Goal: Task Accomplishment & Management: Use online tool/utility

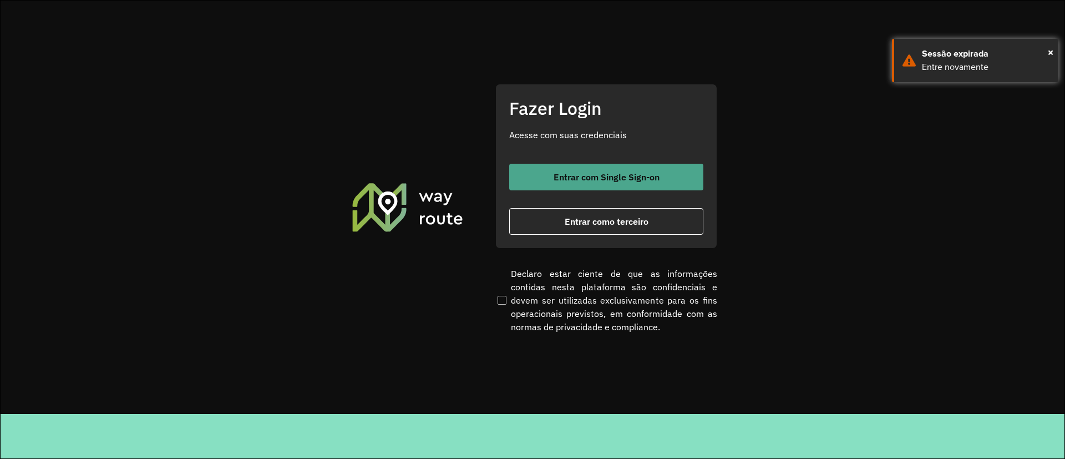
click at [589, 179] on span "Entrar com Single Sign-on" at bounding box center [607, 177] width 106 height 9
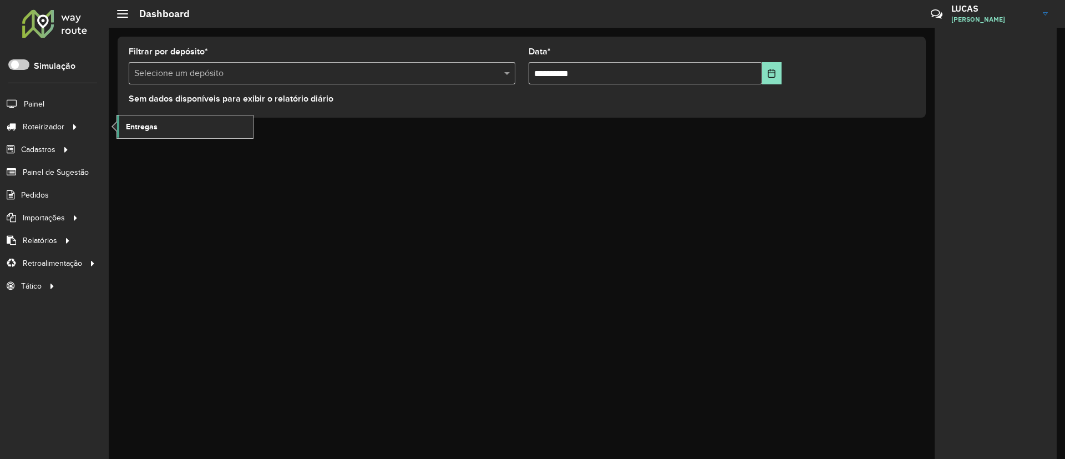
click at [130, 119] on link "Entregas" at bounding box center [185, 126] width 136 height 22
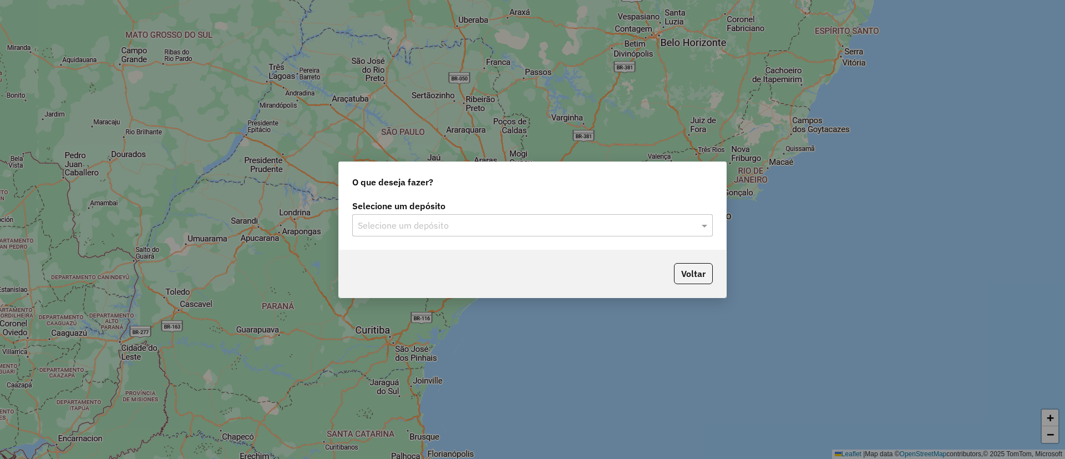
click at [404, 225] on input "text" at bounding box center [521, 225] width 327 height 13
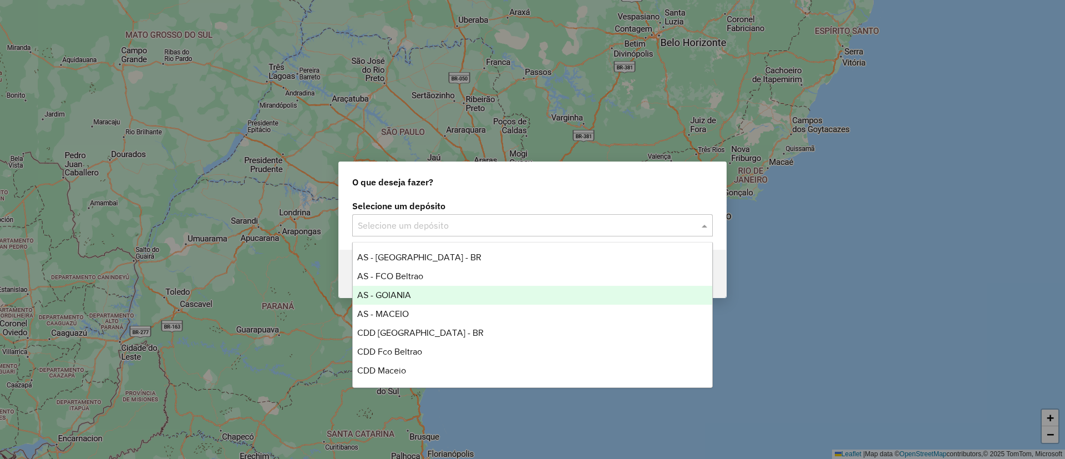
click at [411, 296] on span "AS - GOIANIA" at bounding box center [384, 294] width 54 height 9
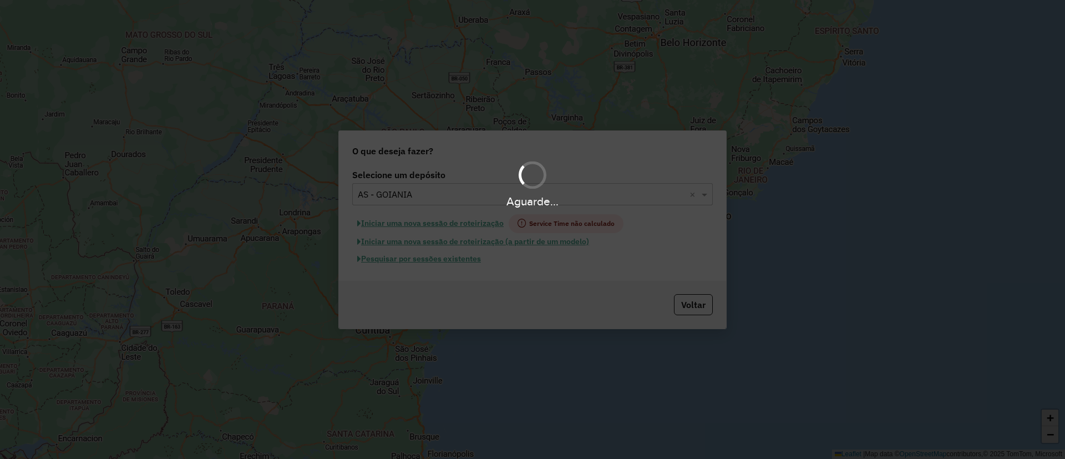
click at [403, 262] on hb-app "Aguarde... Pop-up bloqueado! Seu navegador bloqueou automáticamente a abertura …" at bounding box center [532, 229] width 1065 height 459
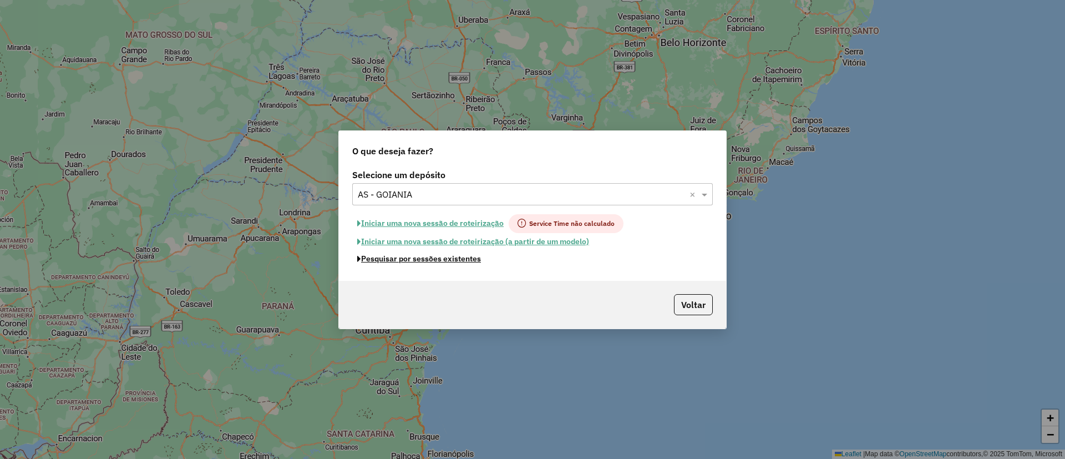
click at [403, 262] on button "Pesquisar por sessões existentes" at bounding box center [419, 258] width 134 height 17
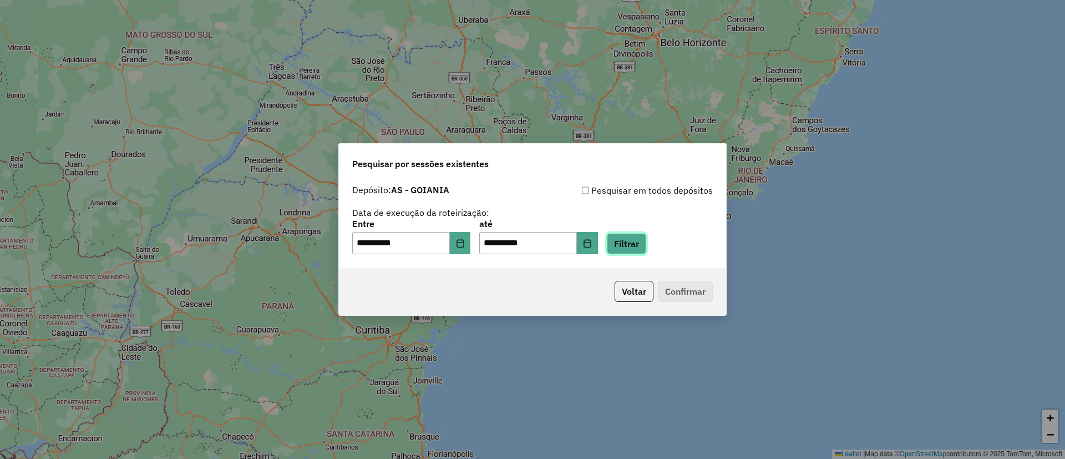
click at [637, 243] on button "Filtrar" at bounding box center [626, 243] width 39 height 21
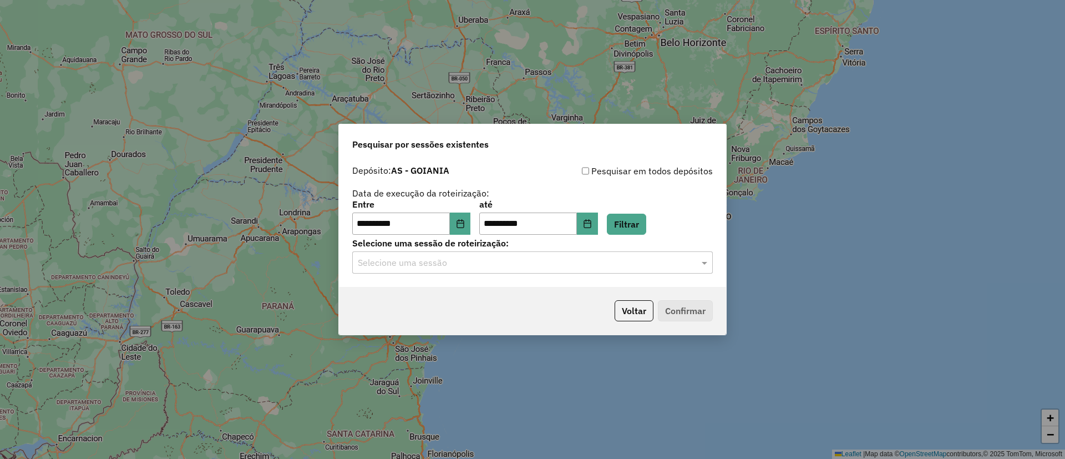
click at [432, 265] on input "text" at bounding box center [521, 262] width 327 height 13
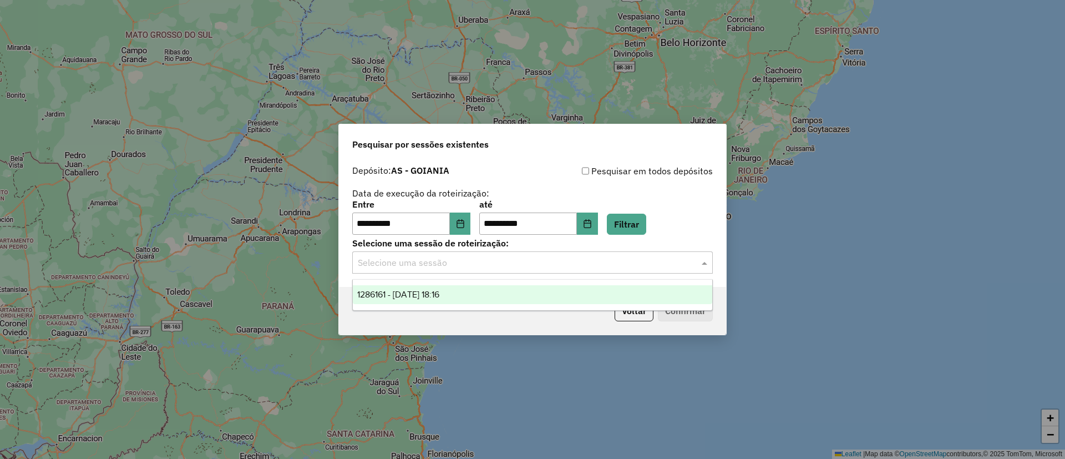
click at [436, 287] on div "1286161 - 01/10/2025 18:16" at bounding box center [533, 294] width 360 height 19
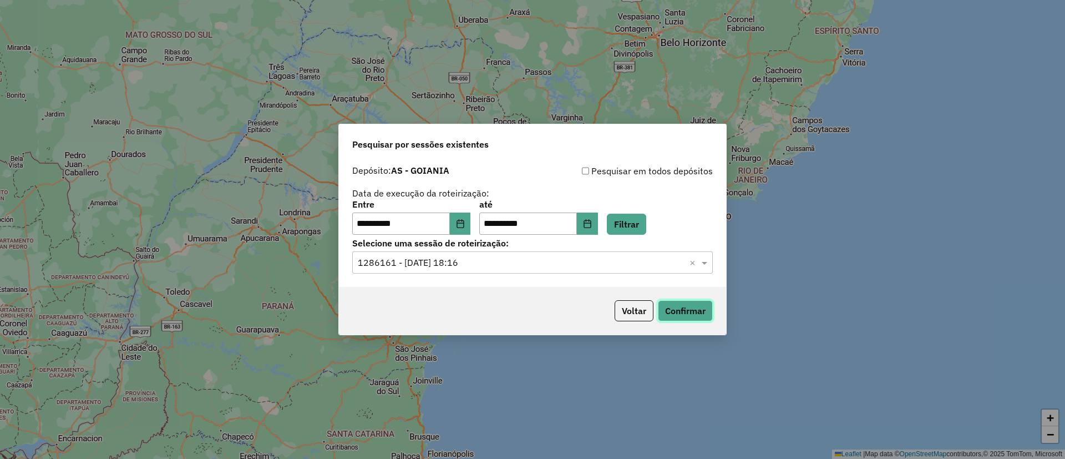
click at [685, 314] on button "Confirmar" at bounding box center [685, 310] width 55 height 21
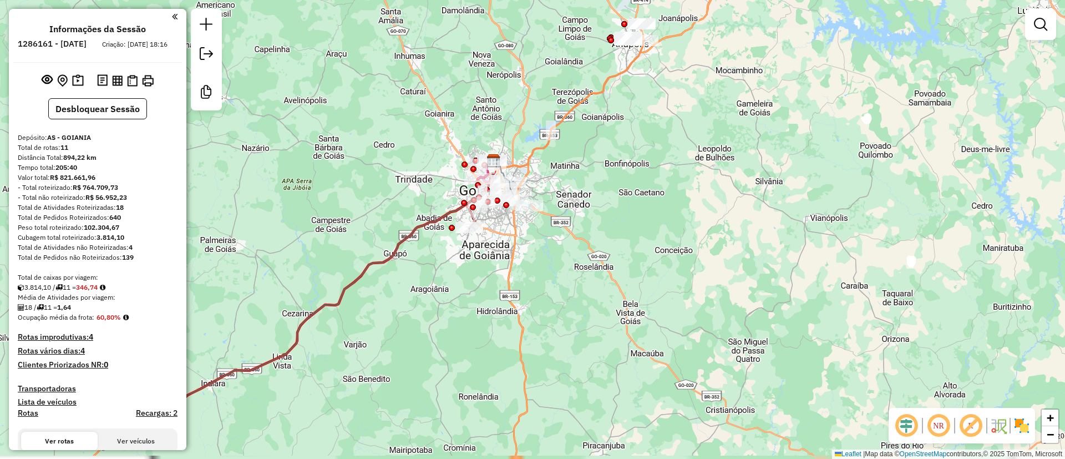
drag, startPoint x: 571, startPoint y: 217, endPoint x: 529, endPoint y: 140, distance: 87.9
click at [529, 140] on div "Janela de atendimento Grade de atendimento Capacidade Transportadoras Veículos …" at bounding box center [532, 229] width 1065 height 459
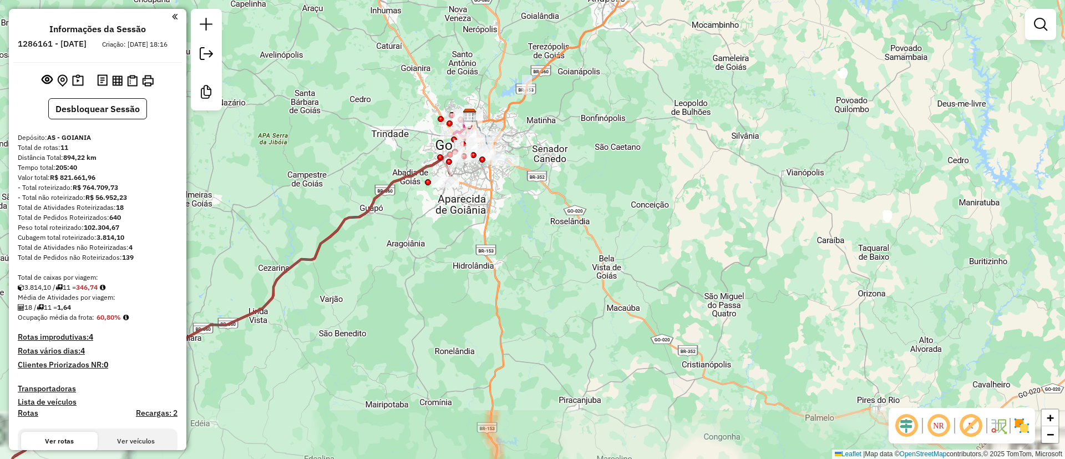
drag, startPoint x: 571, startPoint y: 179, endPoint x: 611, endPoint y: 246, distance: 77.7
click at [611, 246] on div "Janela de atendimento Grade de atendimento Capacidade Transportadoras Veículos …" at bounding box center [532, 229] width 1065 height 459
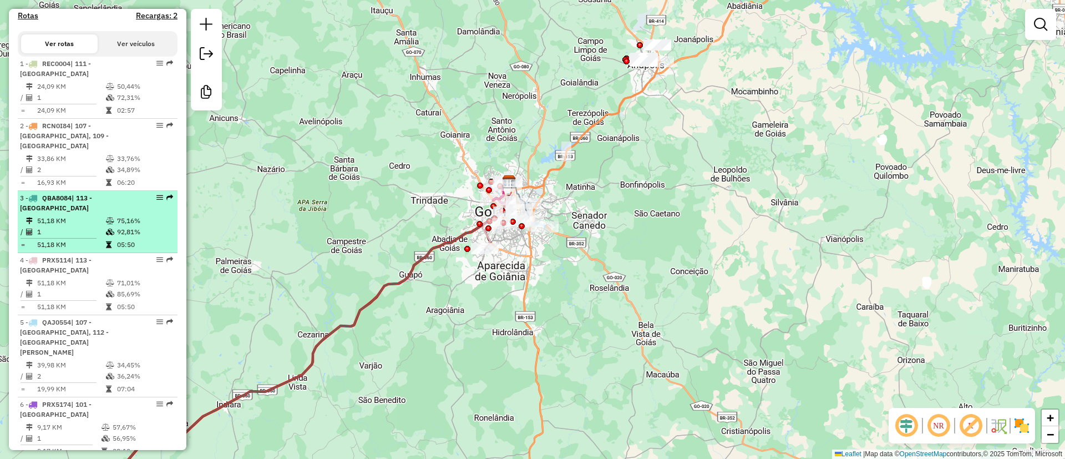
scroll to position [416, 0]
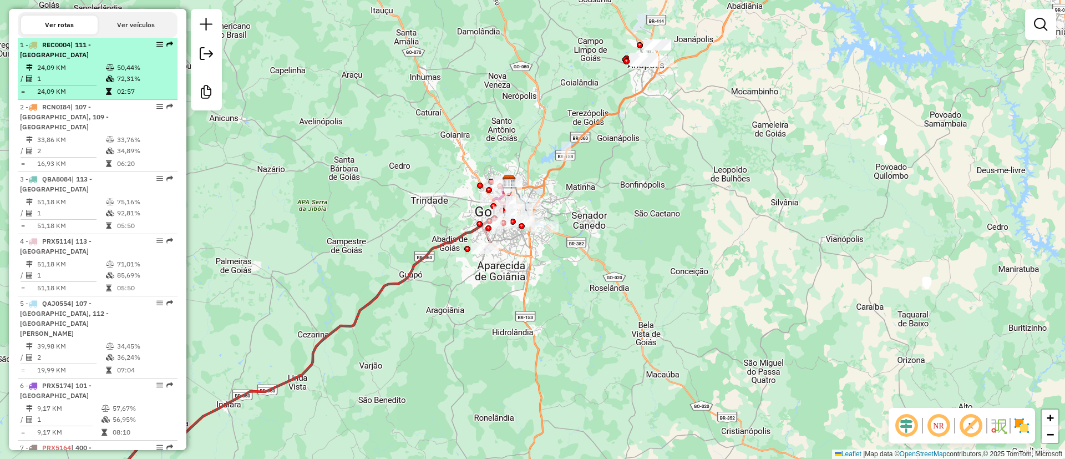
click at [141, 83] on td "72,31%" at bounding box center [145, 78] width 56 height 11
select select "**********"
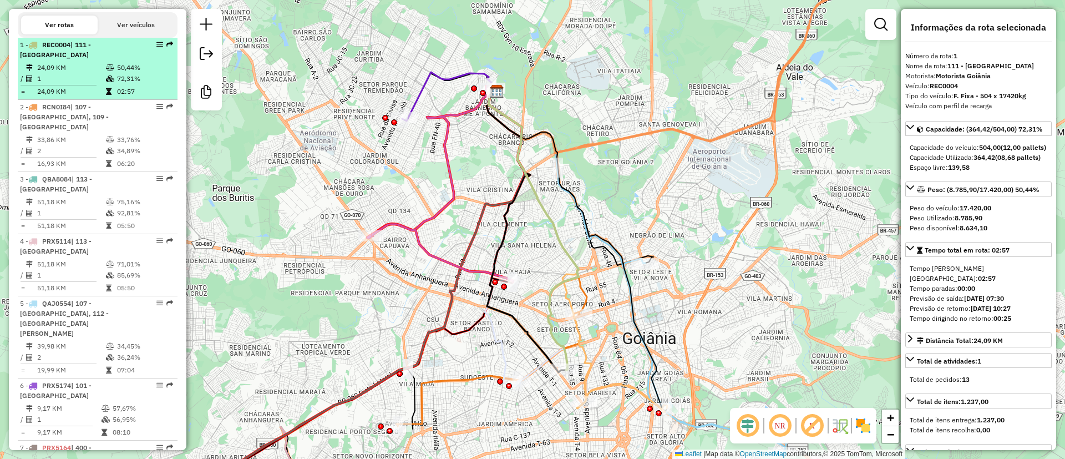
click at [117, 96] on td "02:57" at bounding box center [145, 91] width 56 height 11
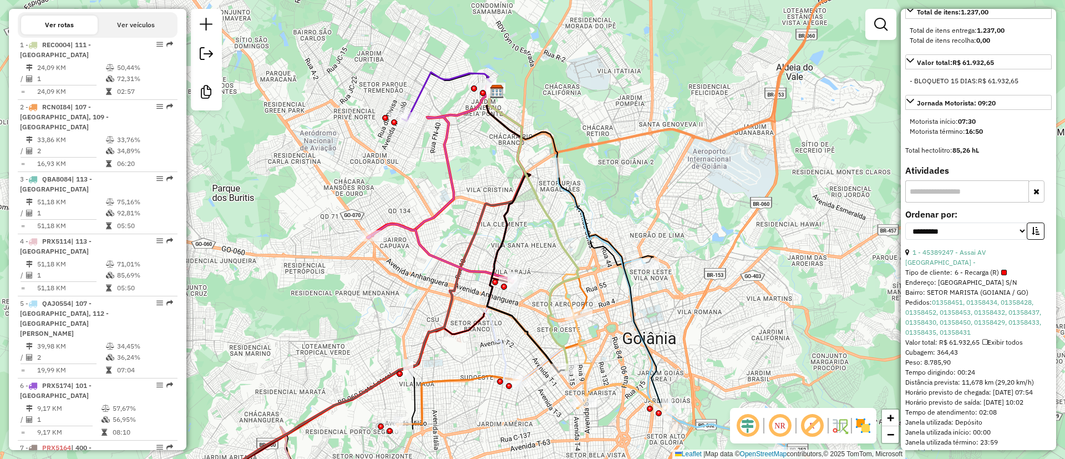
scroll to position [436, 0]
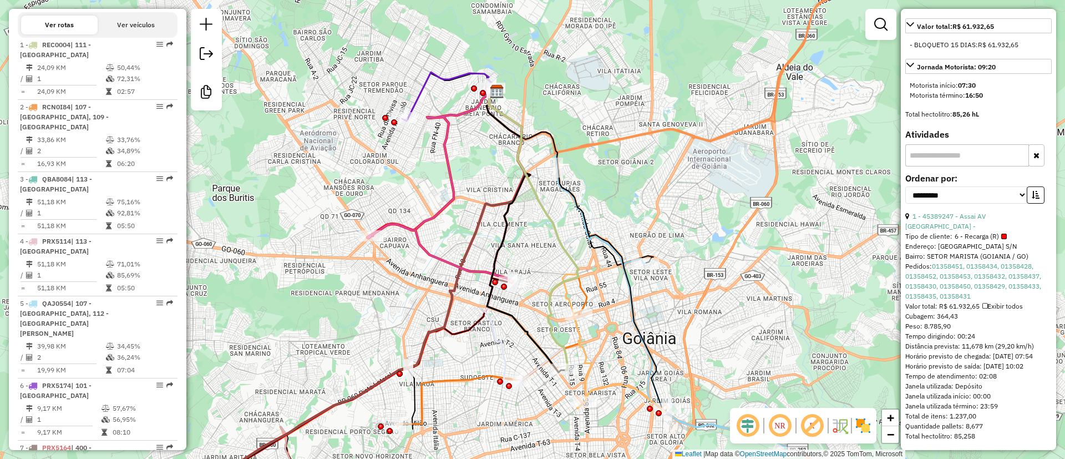
click at [988, 211] on div "1 - 45389247 - Assai AV Portugal -" at bounding box center [979, 221] width 146 height 20
click at [985, 218] on link "1 - 45389247 - Assai AV Portugal -" at bounding box center [946, 221] width 80 height 18
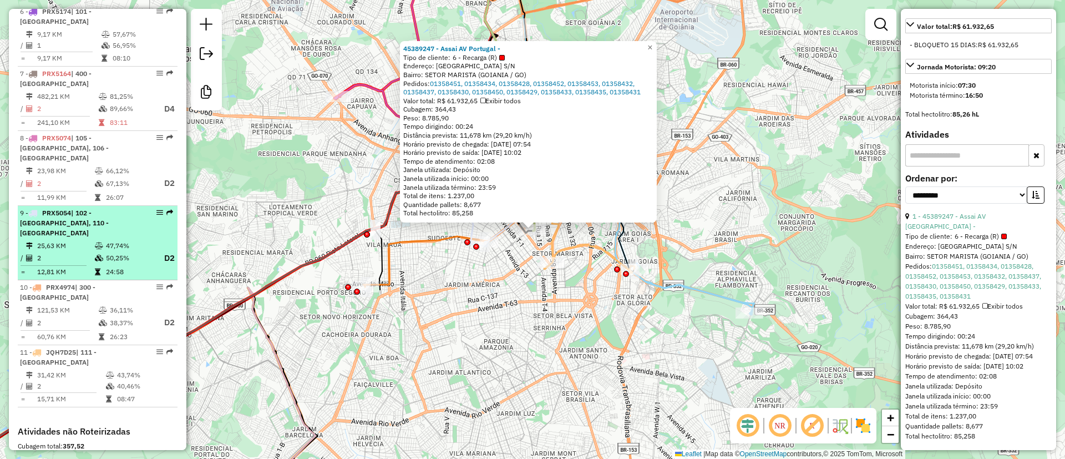
scroll to position [705, 0]
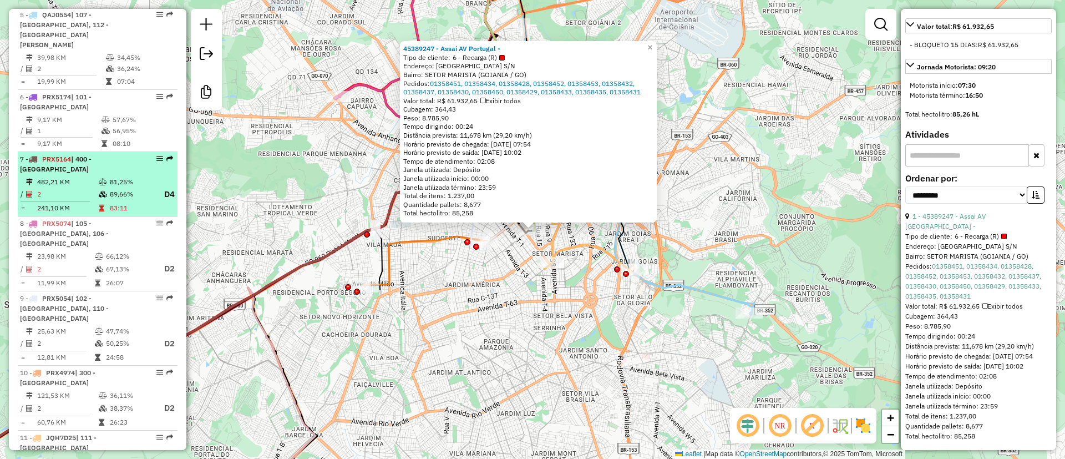
click at [138, 176] on td "81,25%" at bounding box center [131, 181] width 44 height 11
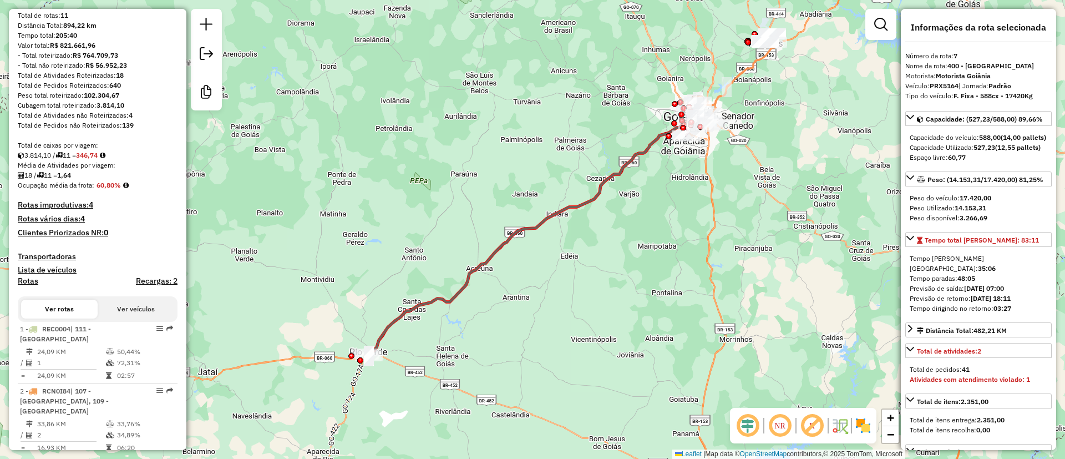
scroll to position [166, 0]
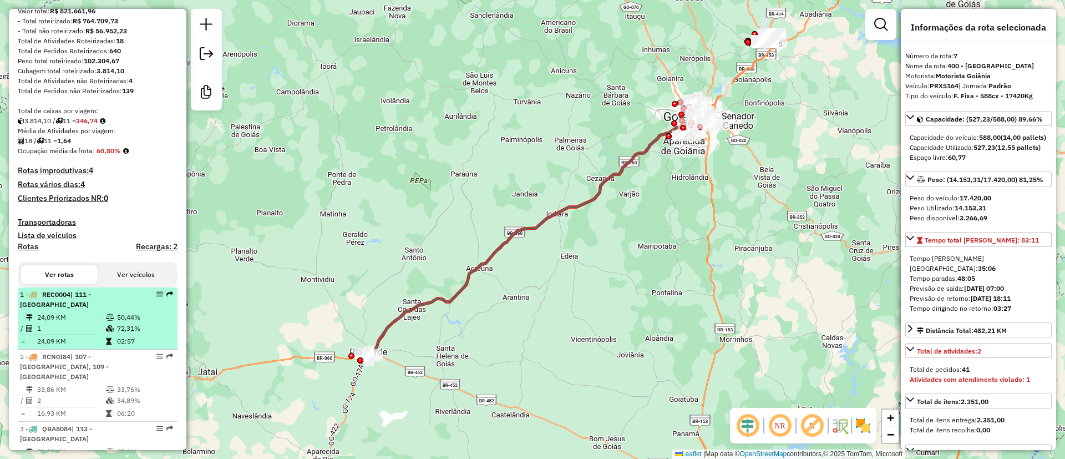
click at [84, 310] on div "1 - REC0004 | 111 - Jardim Goias" at bounding box center [79, 300] width 118 height 20
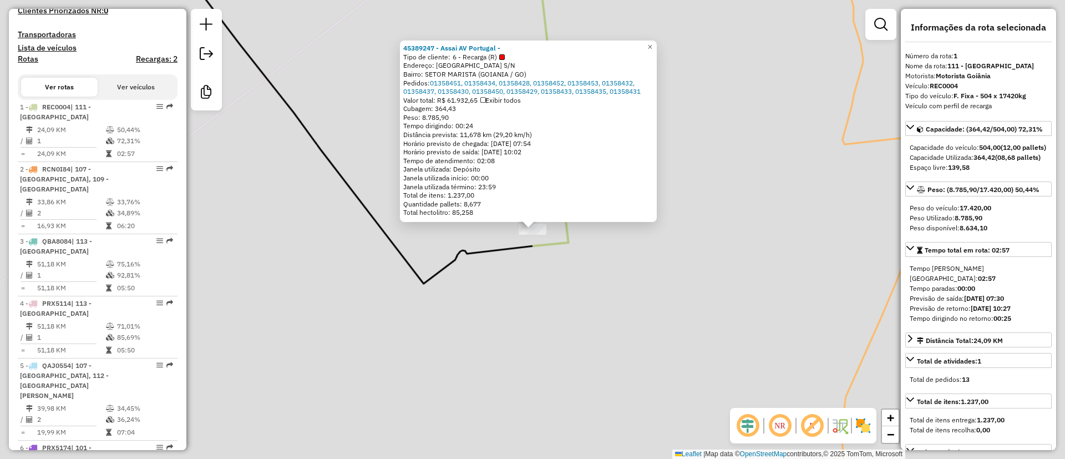
scroll to position [455, 0]
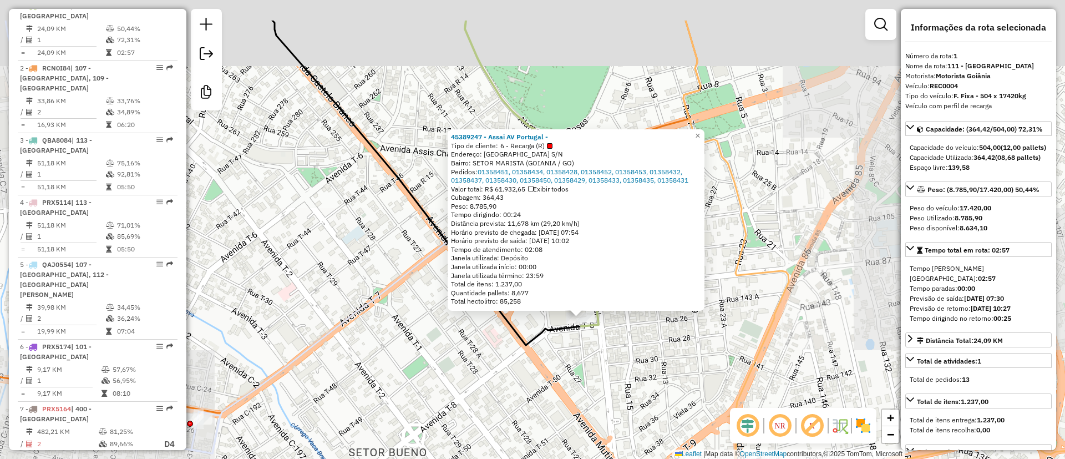
drag, startPoint x: 741, startPoint y: 258, endPoint x: 703, endPoint y: 316, distance: 69.4
click at [703, 316] on div "45389247 - Assai AV Portugal - Tipo de cliente: 6 - Recarga (R) Endereço: PORTU…" at bounding box center [532, 229] width 1065 height 459
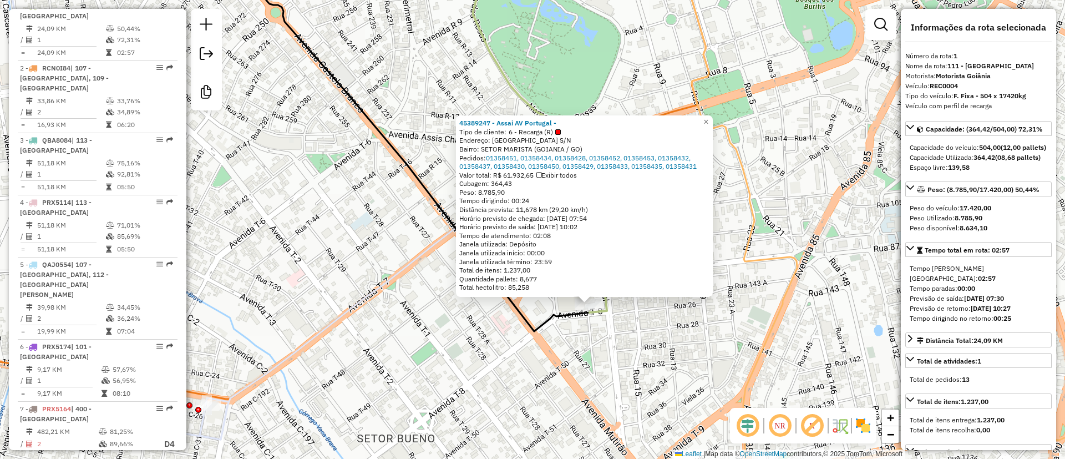
drag, startPoint x: 766, startPoint y: 291, endPoint x: 781, endPoint y: 289, distance: 15.7
click at [781, 289] on icon at bounding box center [733, 197] width 129 height 550
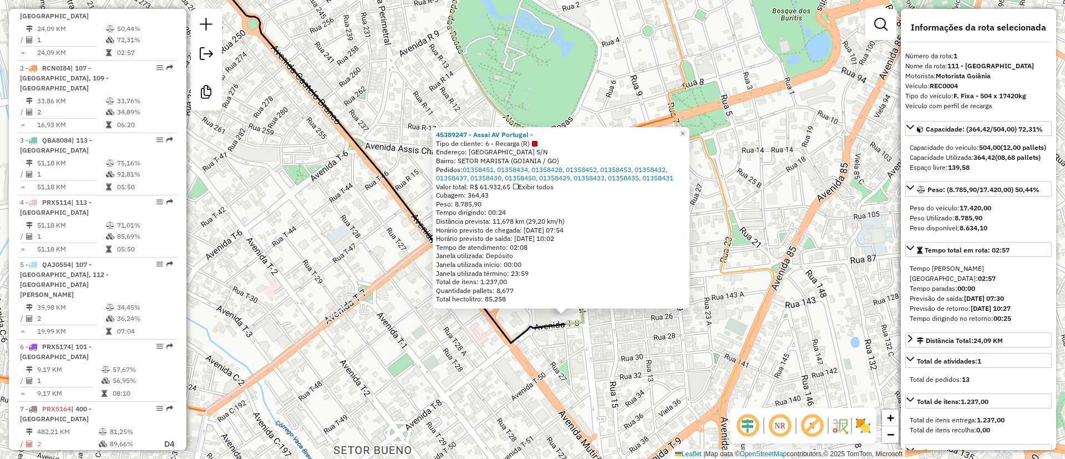
drag, startPoint x: 795, startPoint y: 149, endPoint x: 771, endPoint y: 161, distance: 26.1
click at [771, 161] on div "45389247 - Assai AV Portugal - Tipo de cliente: 6 - Recarga (R) Endereço: PORTU…" at bounding box center [532, 229] width 1065 height 459
click at [770, 193] on div "45389247 - Assai AV Portugal - Tipo de cliente: 6 - Recarga (R) Endereço: PORTU…" at bounding box center [532, 229] width 1065 height 459
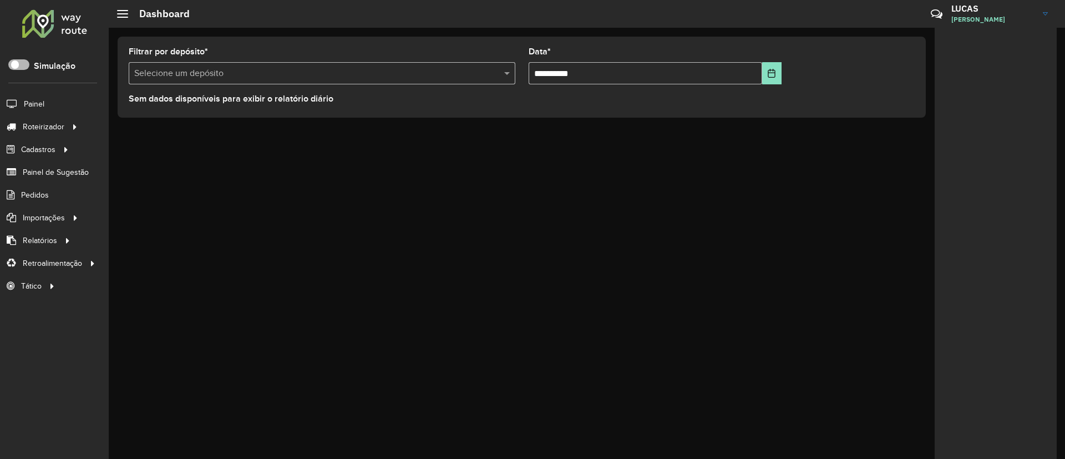
click at [22, 65] on span at bounding box center [18, 64] width 21 height 11
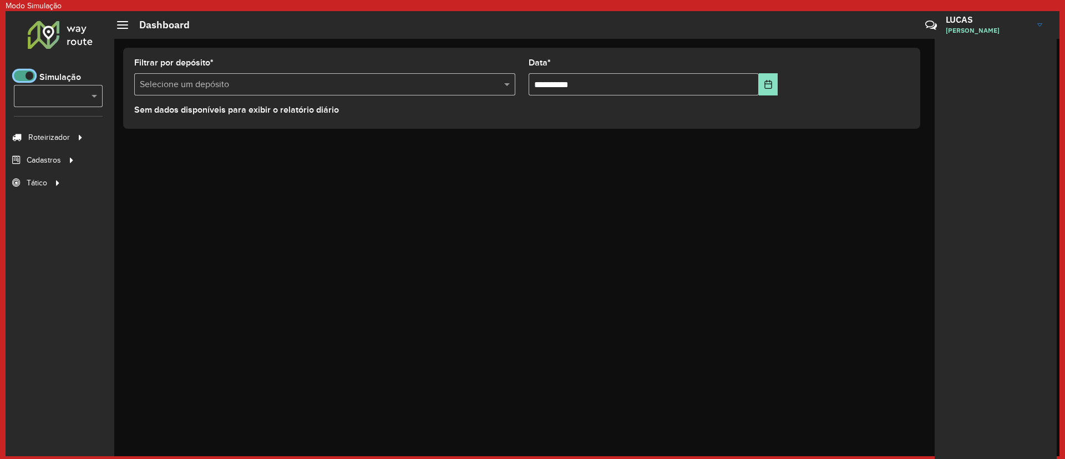
click at [26, 73] on span at bounding box center [24, 75] width 21 height 11
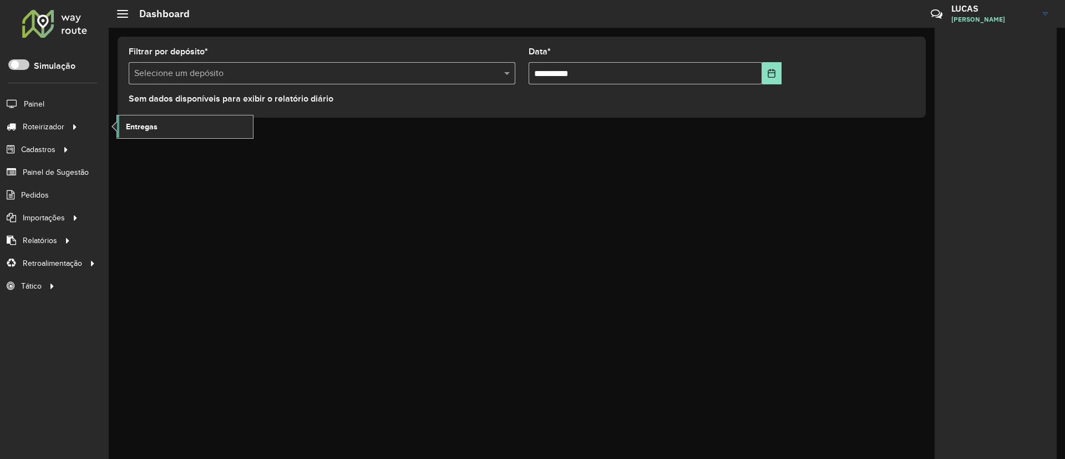
click at [133, 125] on span "Entregas" at bounding box center [142, 127] width 32 height 12
click at [25, 59] on span at bounding box center [18, 64] width 21 height 11
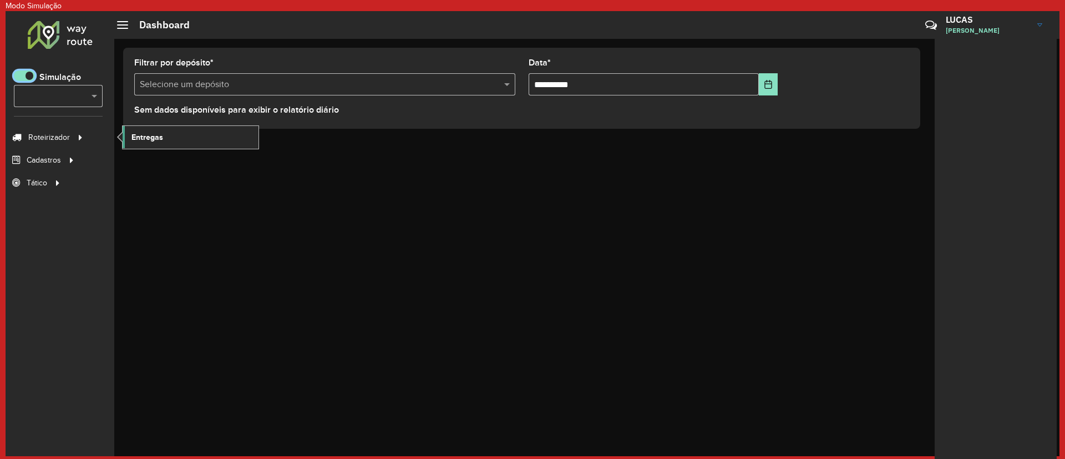
click at [140, 135] on span "Entregas" at bounding box center [148, 138] width 32 height 12
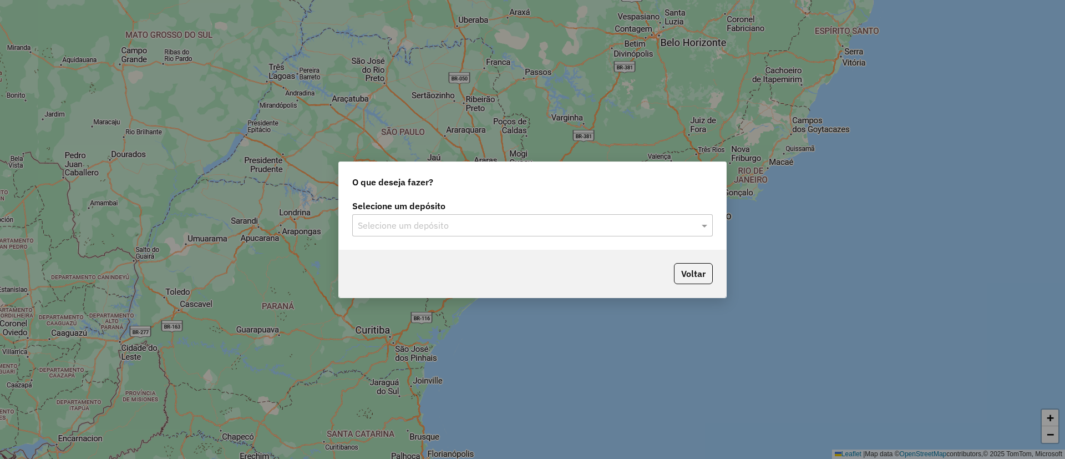
click at [393, 220] on input "text" at bounding box center [521, 225] width 327 height 13
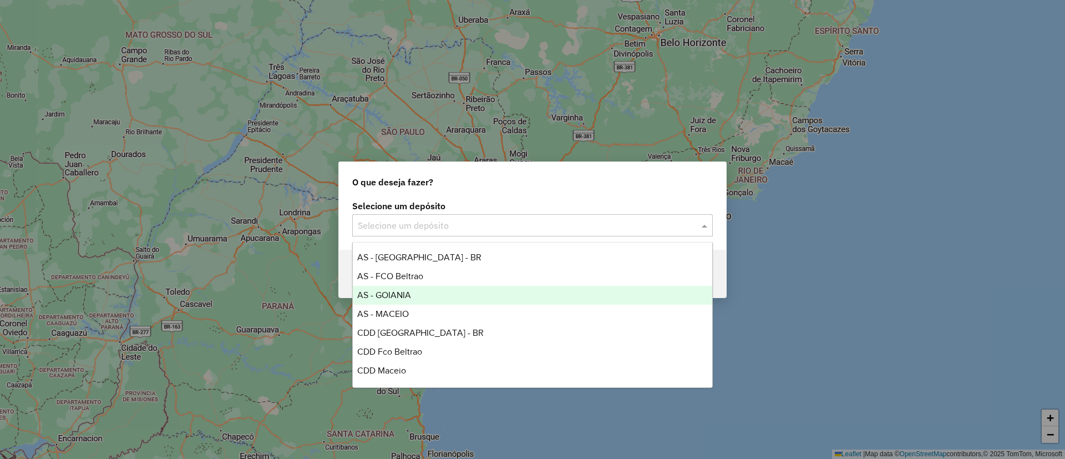
click at [438, 301] on div "AS - GOIANIA" at bounding box center [533, 295] width 360 height 19
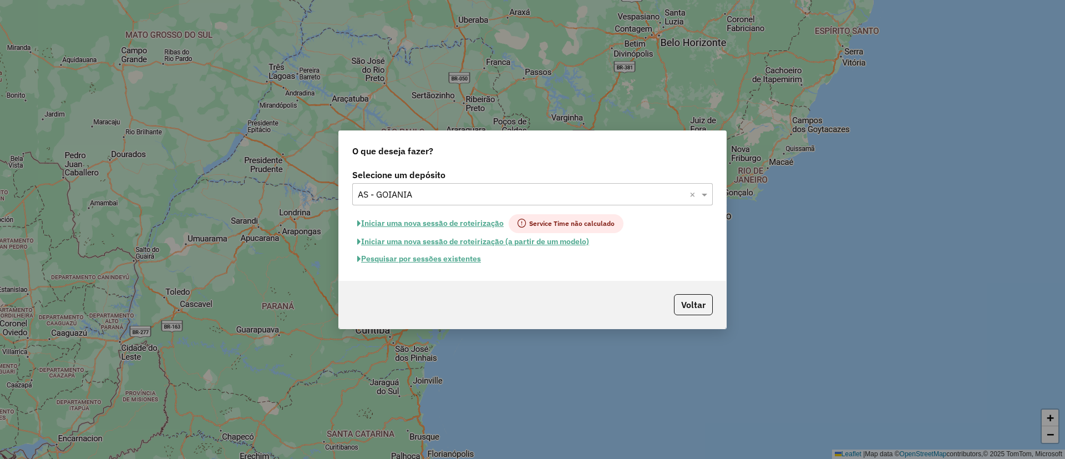
click at [423, 257] on button "Pesquisar por sessões existentes" at bounding box center [419, 258] width 134 height 17
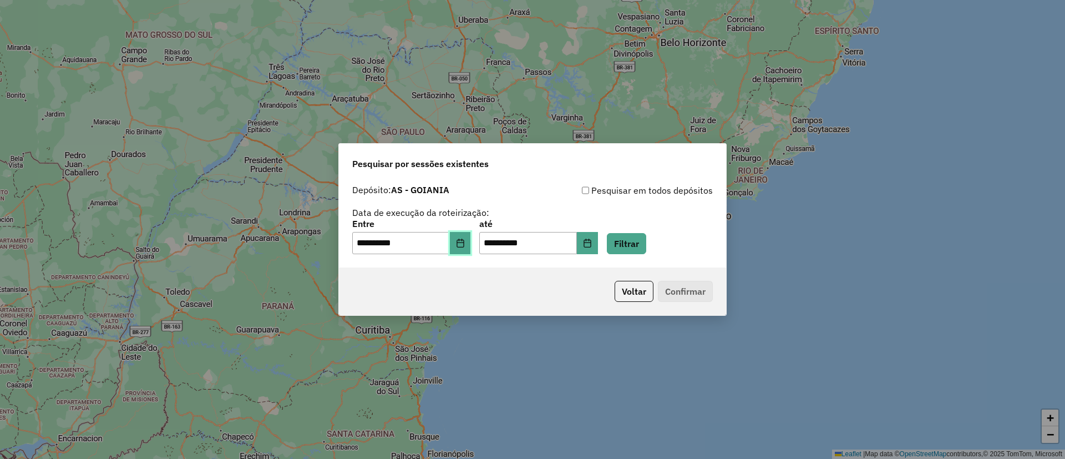
click at [471, 234] on button "Choose Date" at bounding box center [460, 243] width 21 height 22
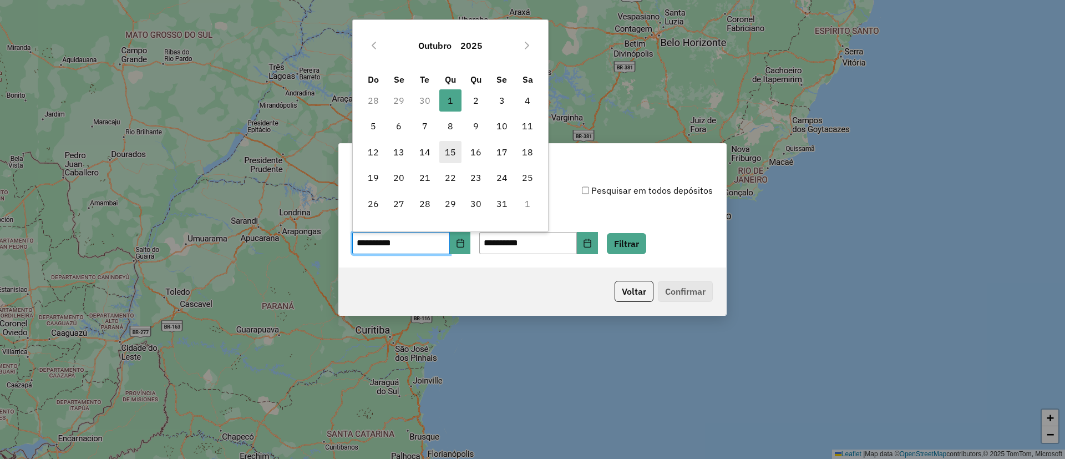
click at [451, 154] on span "15" at bounding box center [450, 152] width 22 height 22
type input "**********"
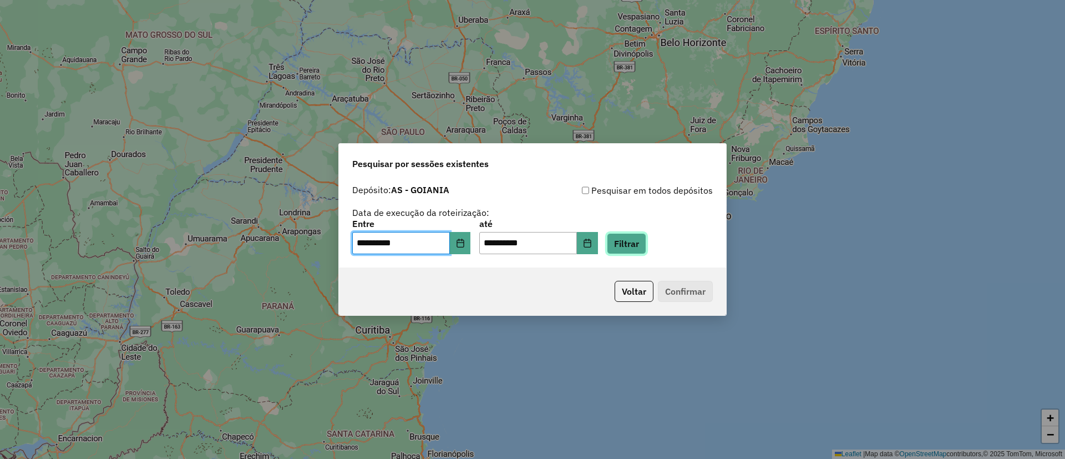
click at [639, 251] on button "Filtrar" at bounding box center [626, 243] width 39 height 21
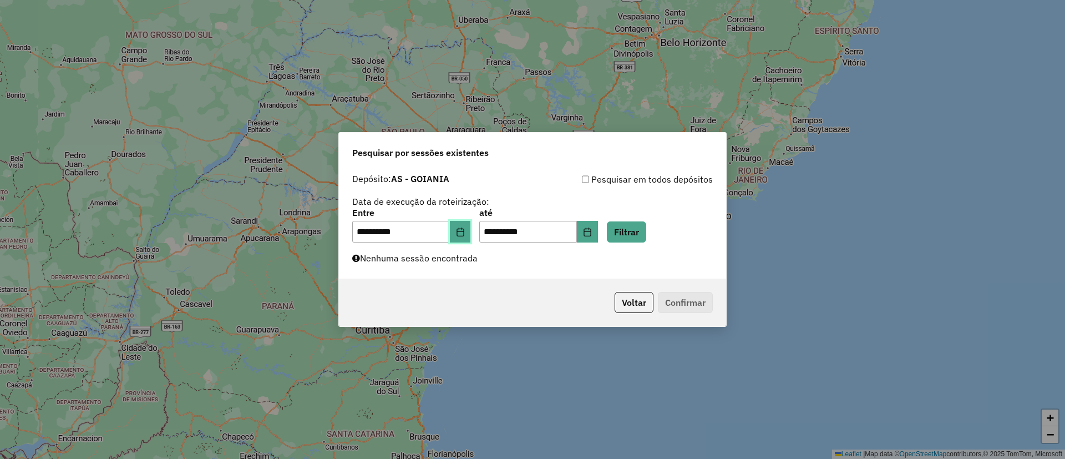
click at [465, 232] on icon "Choose Date" at bounding box center [460, 232] width 9 height 9
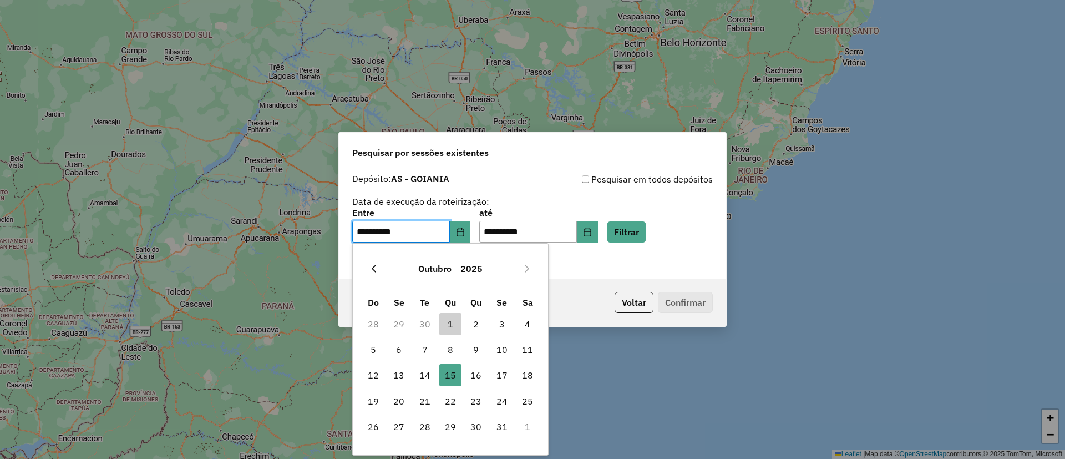
click at [375, 265] on icon "Previous Month" at bounding box center [374, 268] width 9 height 9
drag, startPoint x: 403, startPoint y: 376, endPoint x: 417, endPoint y: 367, distance: 16.9
click at [402, 376] on span "15" at bounding box center [399, 375] width 22 height 22
type input "**********"
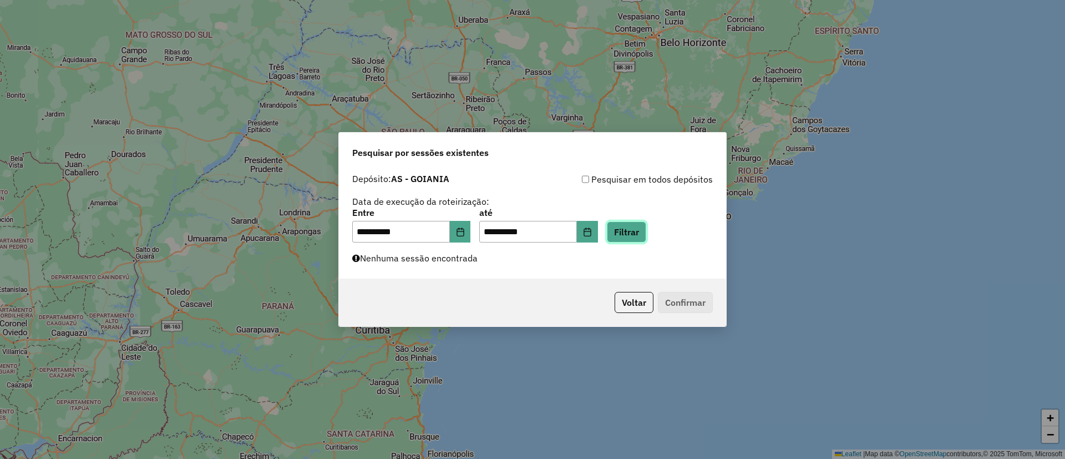
click at [624, 232] on button "Filtrar" at bounding box center [626, 231] width 39 height 21
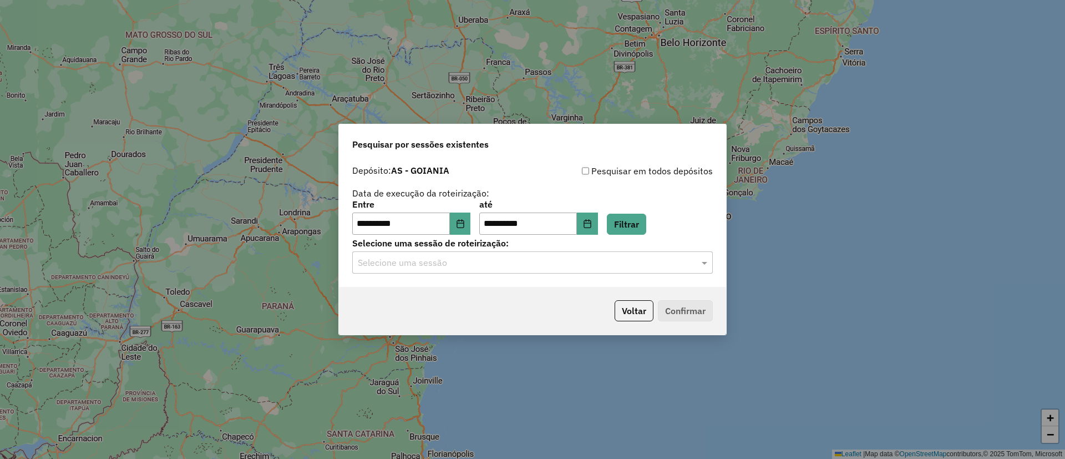
click at [578, 257] on input "text" at bounding box center [521, 262] width 327 height 13
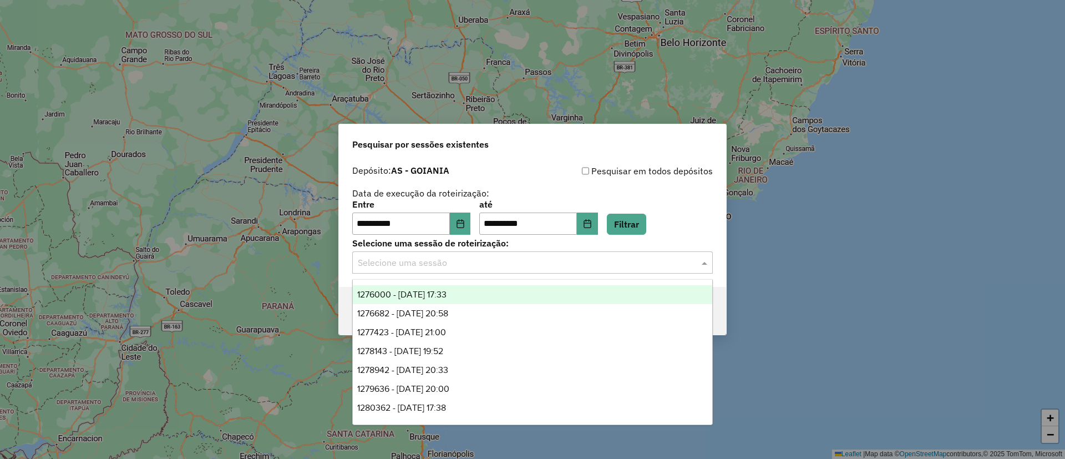
click at [470, 292] on div "1276000 - 15/09/2025 17:33" at bounding box center [533, 294] width 360 height 19
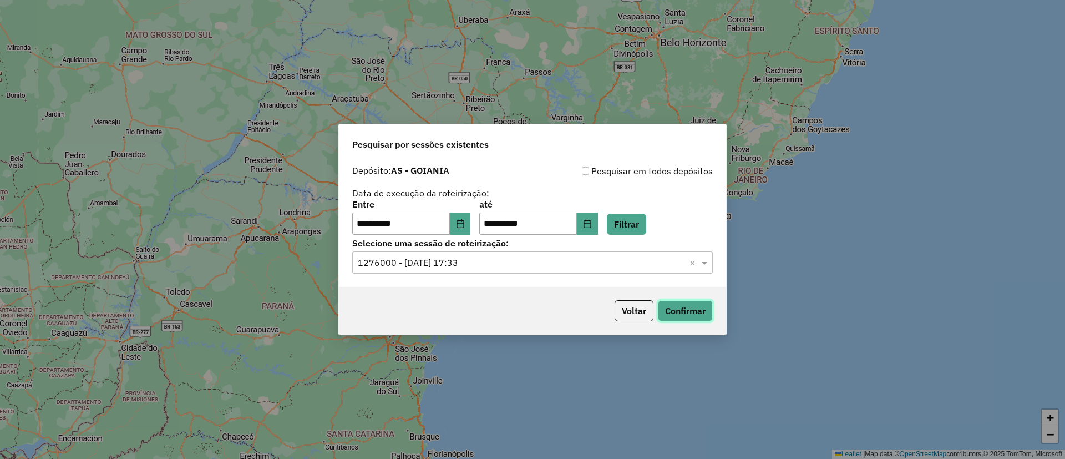
click at [686, 302] on button "Confirmar" at bounding box center [685, 310] width 55 height 21
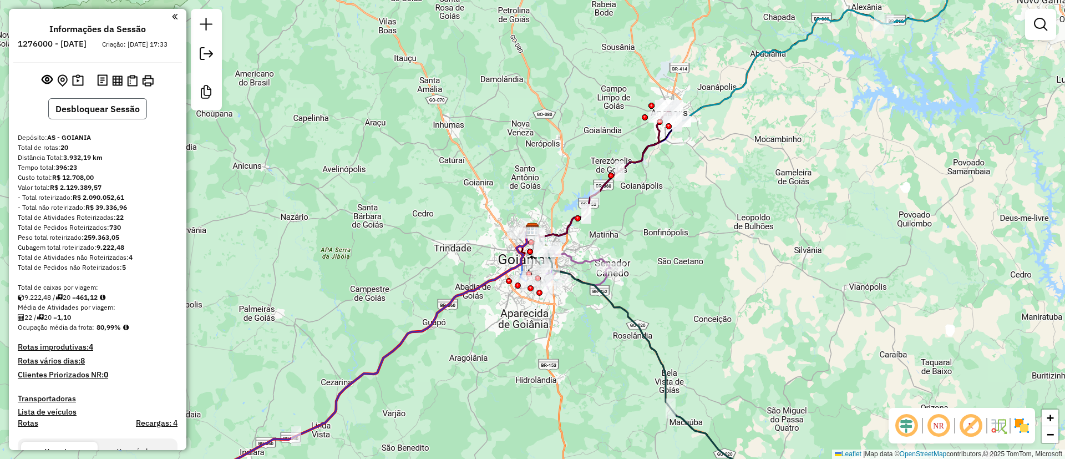
click at [100, 119] on button "Desbloquear Sessão" at bounding box center [97, 108] width 99 height 21
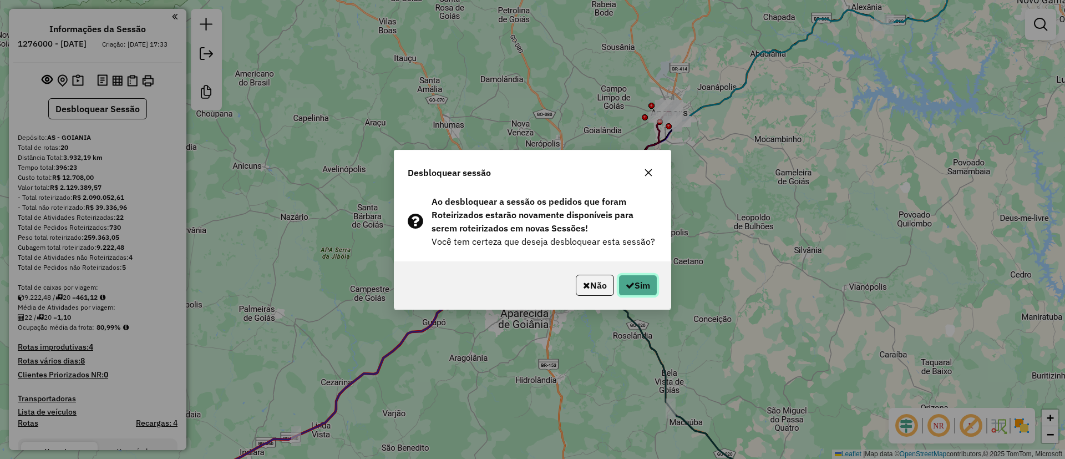
click at [640, 277] on button "Sim" at bounding box center [638, 285] width 39 height 21
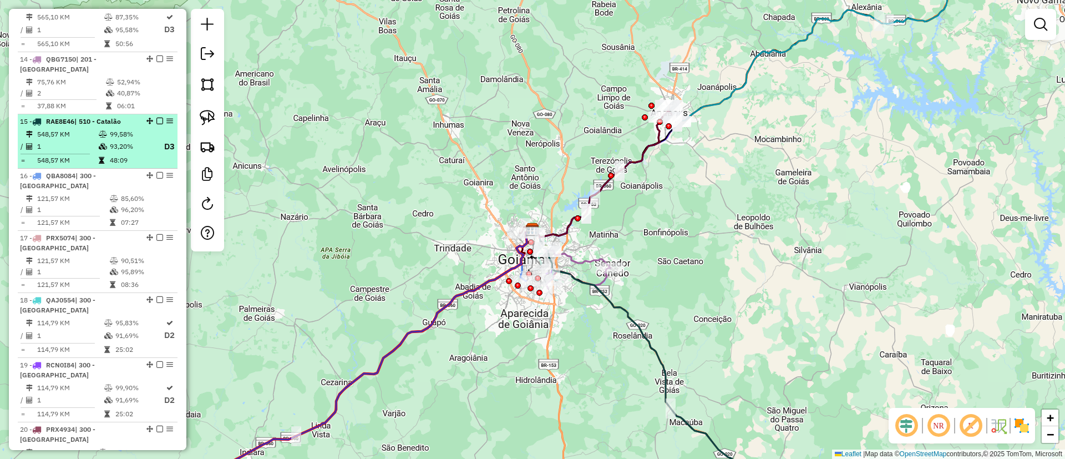
scroll to position [1248, 0]
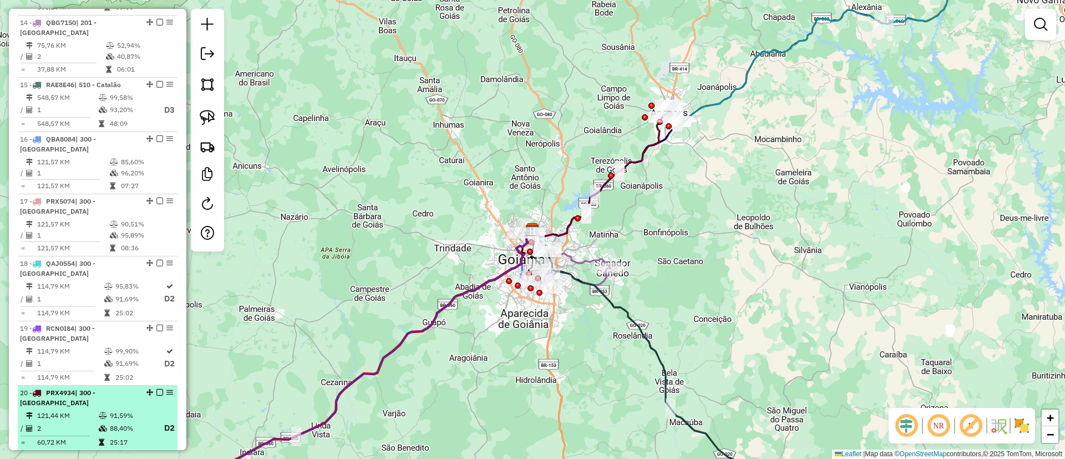
click at [110, 421] on td "88,40%" at bounding box center [131, 428] width 44 height 14
select select "**********"
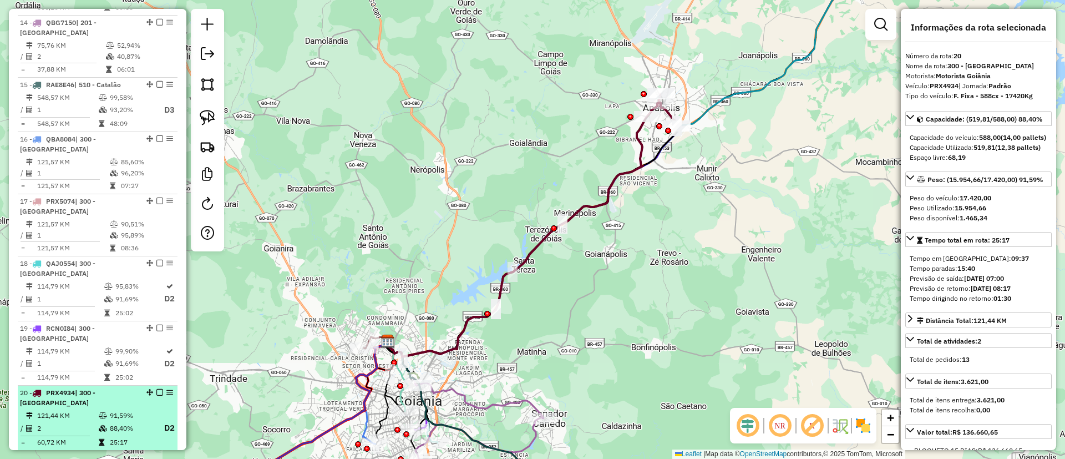
click at [81, 410] on td "121,44 KM" at bounding box center [68, 415] width 62 height 11
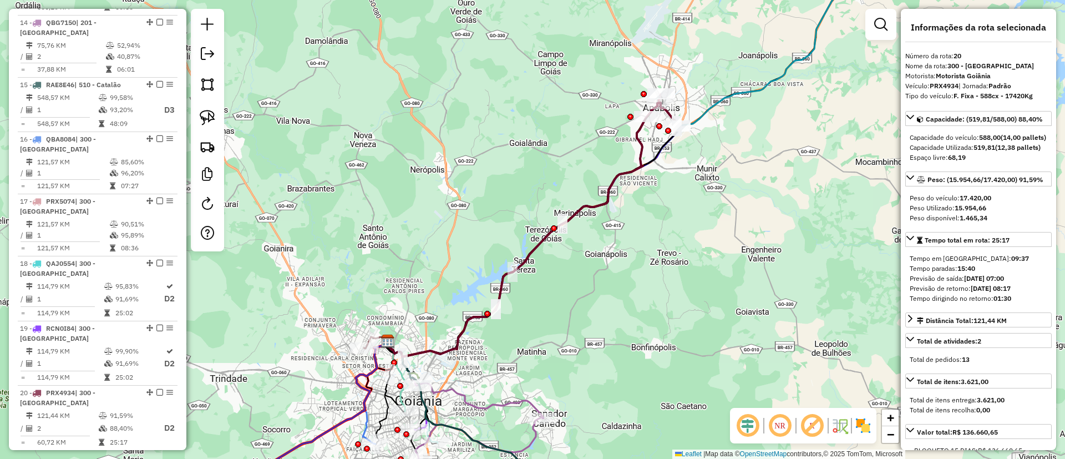
drag, startPoint x: 535, startPoint y: 248, endPoint x: 531, endPoint y: 257, distance: 10.4
click at [531, 257] on div "Janela de atendimento Grade de atendimento Capacidade Transportadoras Veículos …" at bounding box center [532, 229] width 1065 height 459
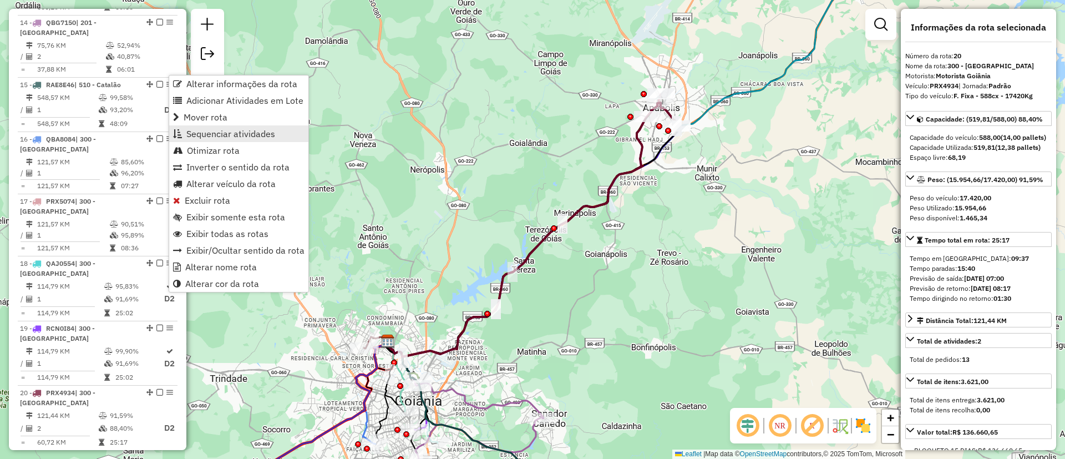
click at [241, 132] on span "Sequenciar atividades" at bounding box center [230, 133] width 89 height 9
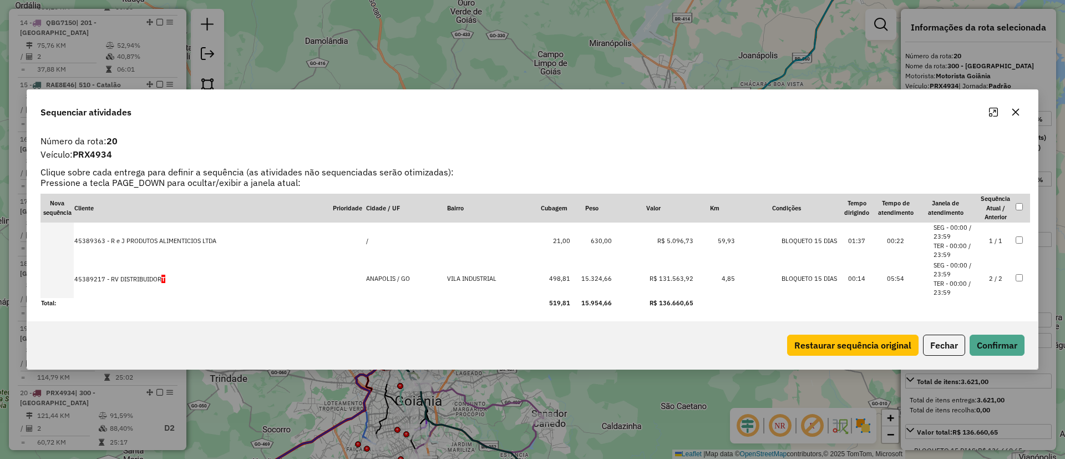
drag, startPoint x: 122, startPoint y: 280, endPoint x: 115, endPoint y: 223, distance: 57.5
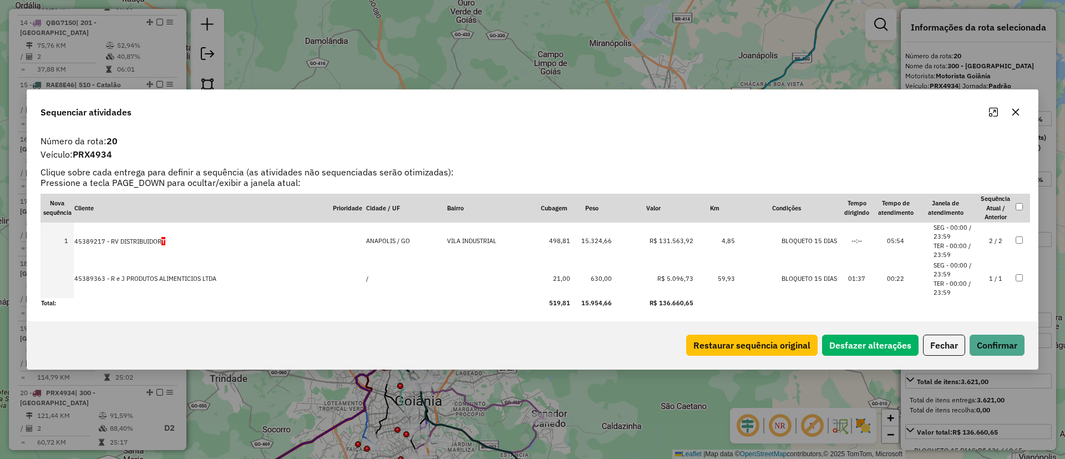
drag, startPoint x: 134, startPoint y: 236, endPoint x: 135, endPoint y: 283, distance: 47.2
click at [1013, 111] on icon "button" at bounding box center [1016, 112] width 9 height 9
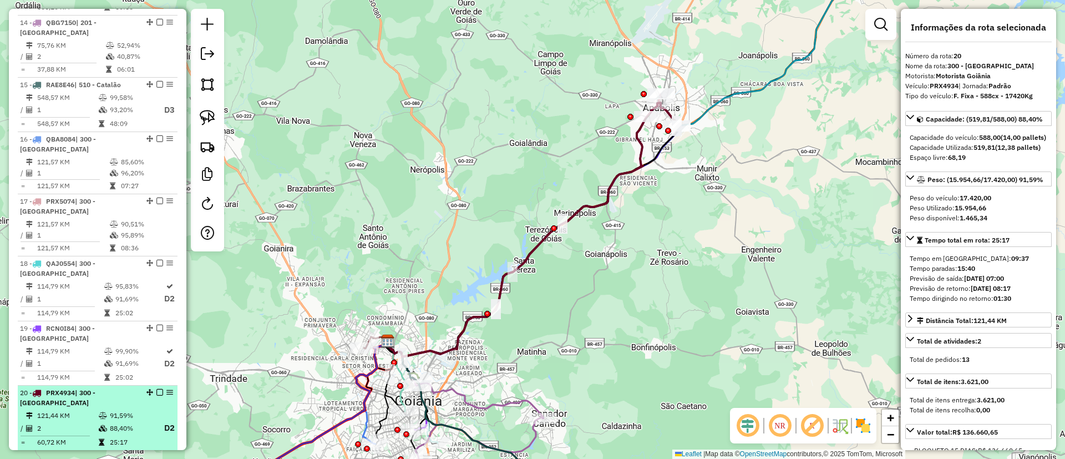
click at [158, 389] on em at bounding box center [159, 392] width 7 height 7
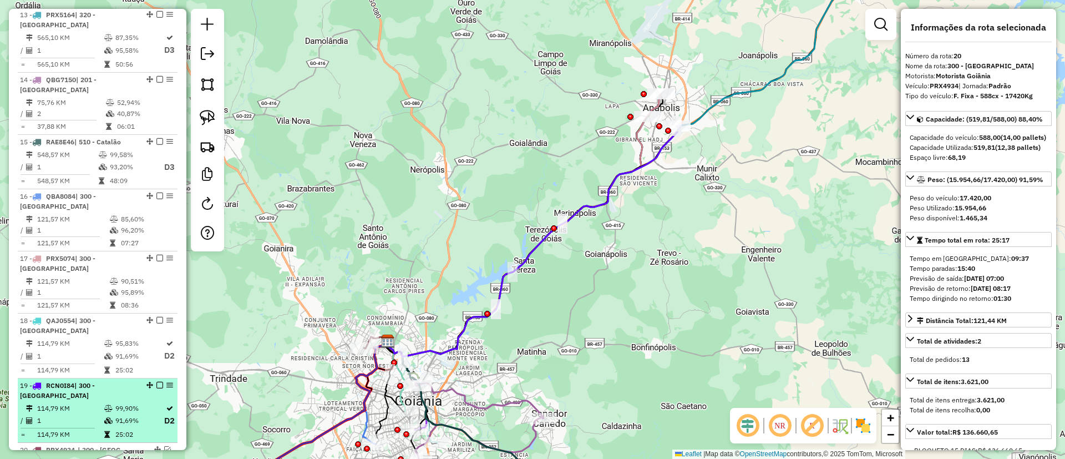
scroll to position [1165, 0]
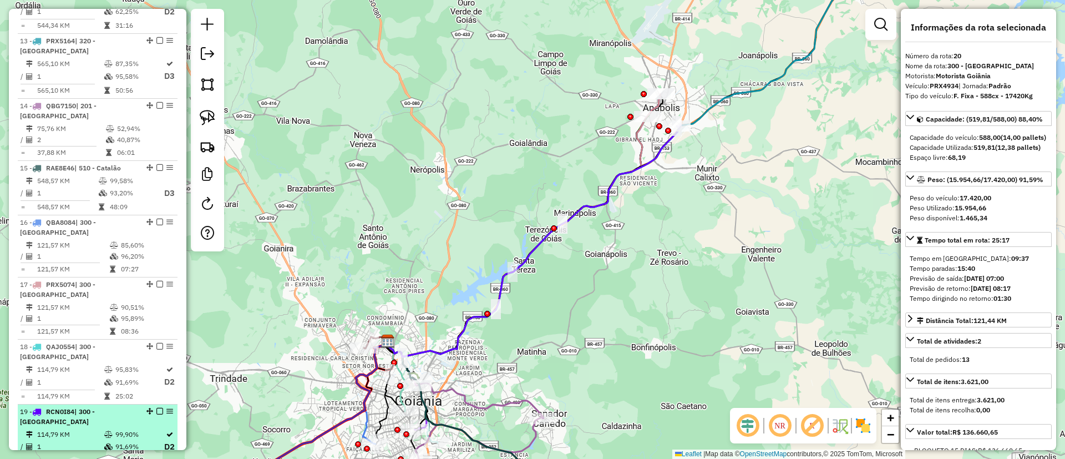
click at [84, 440] on td "1" at bounding box center [70, 447] width 67 height 14
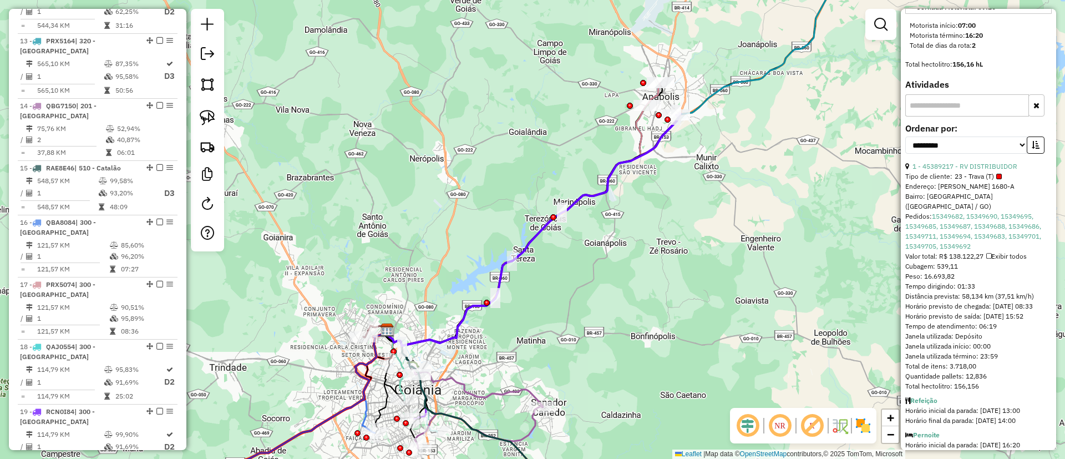
scroll to position [504, 0]
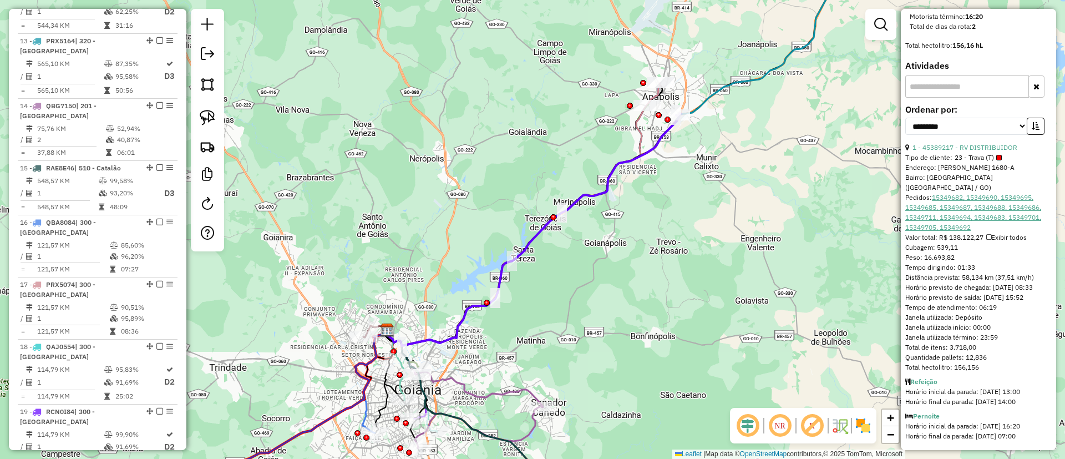
click at [957, 197] on link "15349682, 15349690, 15349695, 15349685, 15349687, 15349688, 15349686, 15349711,…" at bounding box center [974, 212] width 136 height 38
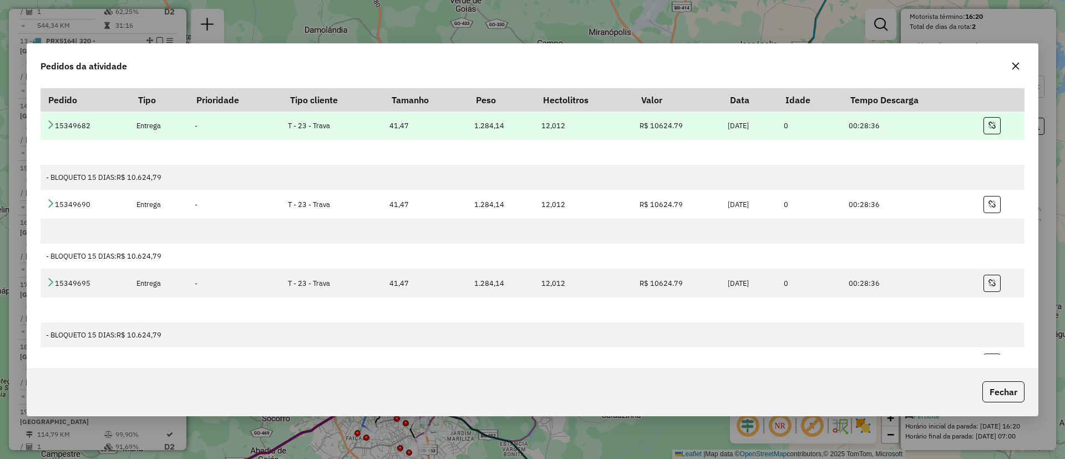
click at [47, 117] on td "15349682" at bounding box center [86, 126] width 90 height 29
click at [47, 120] on icon at bounding box center [50, 124] width 9 height 9
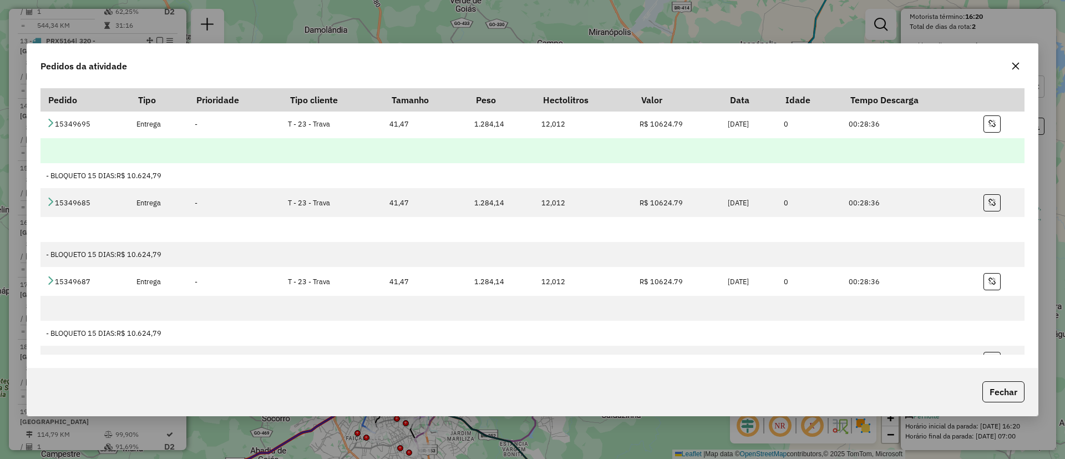
scroll to position [166, 0]
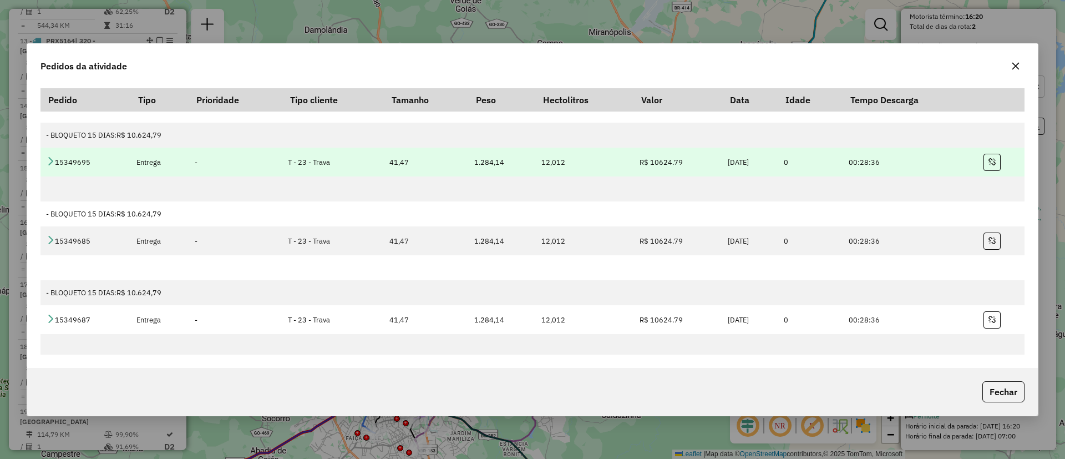
click at [53, 166] on link at bounding box center [50, 162] width 9 height 9
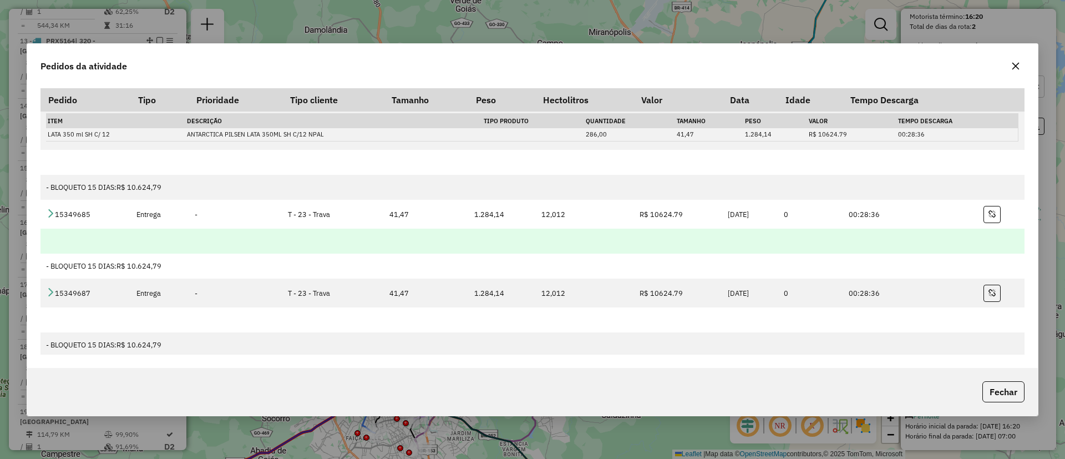
scroll to position [250, 0]
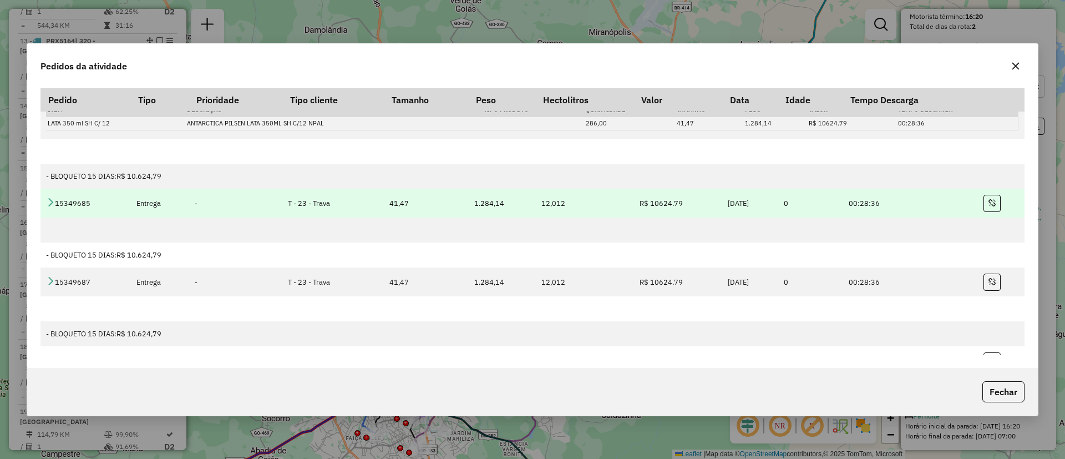
click at [49, 209] on td "15349685" at bounding box center [86, 203] width 90 height 29
click at [50, 205] on icon at bounding box center [50, 202] width 9 height 9
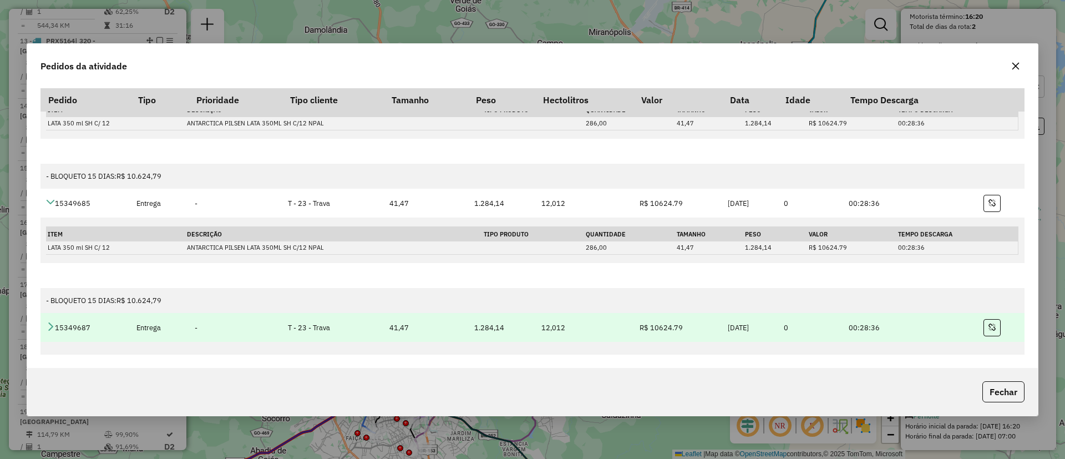
click at [47, 322] on icon at bounding box center [50, 326] width 9 height 9
click at [48, 322] on icon at bounding box center [50, 326] width 9 height 9
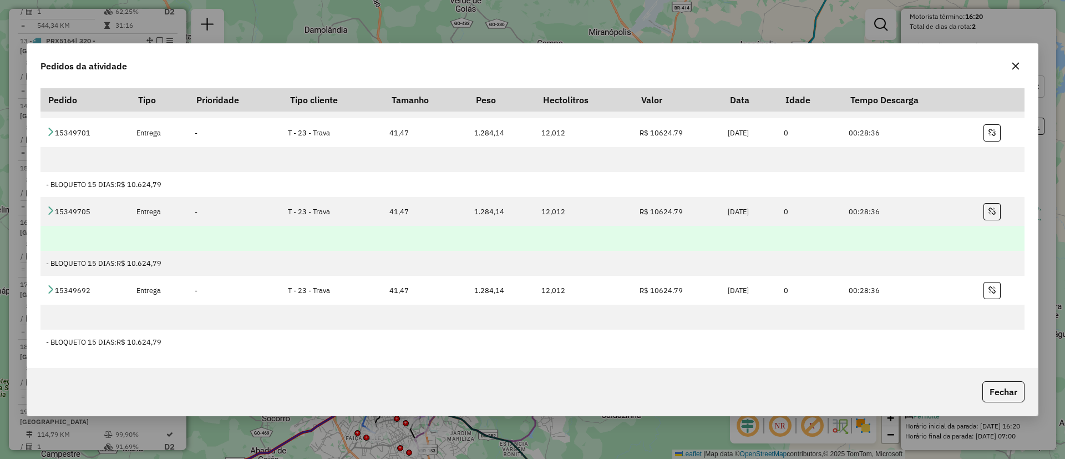
scroll to position [918, 0]
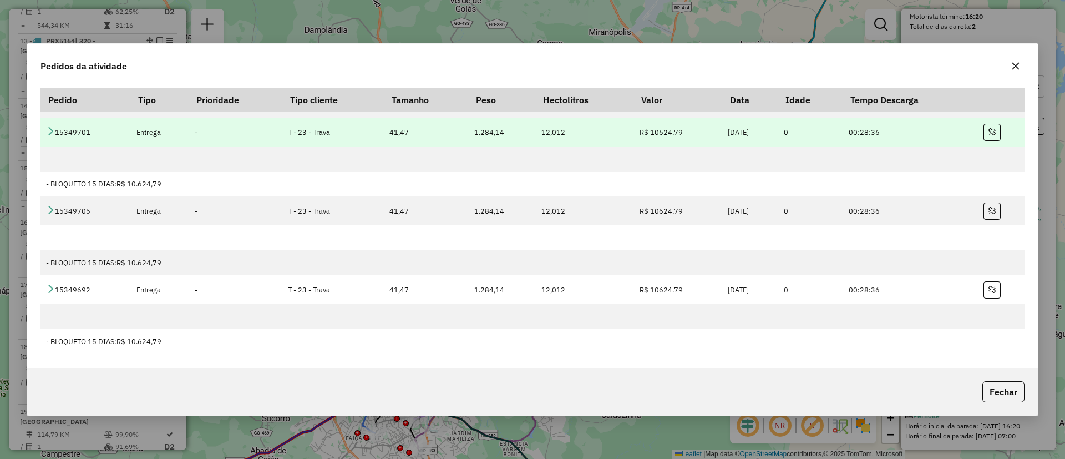
click at [48, 129] on icon at bounding box center [50, 131] width 9 height 9
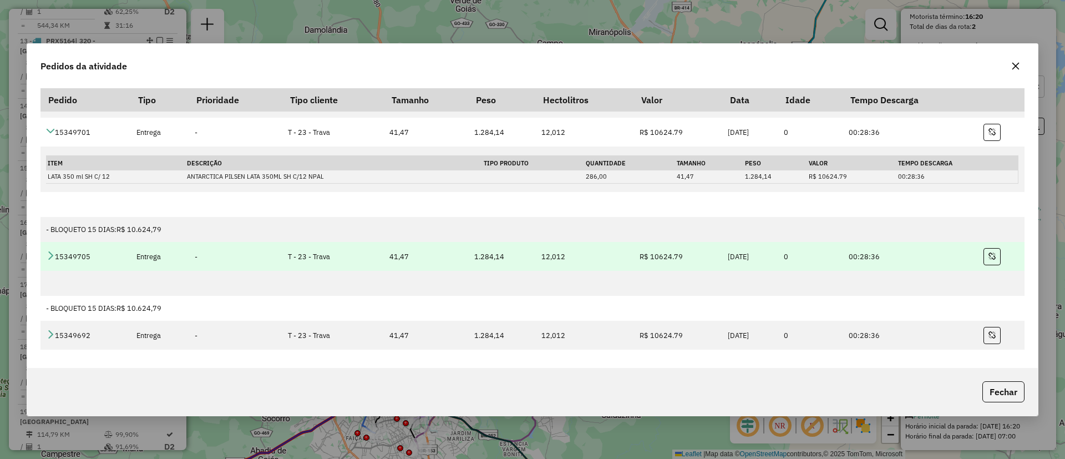
click at [55, 252] on td "15349705" at bounding box center [86, 256] width 90 height 29
click at [50, 253] on icon at bounding box center [50, 255] width 9 height 9
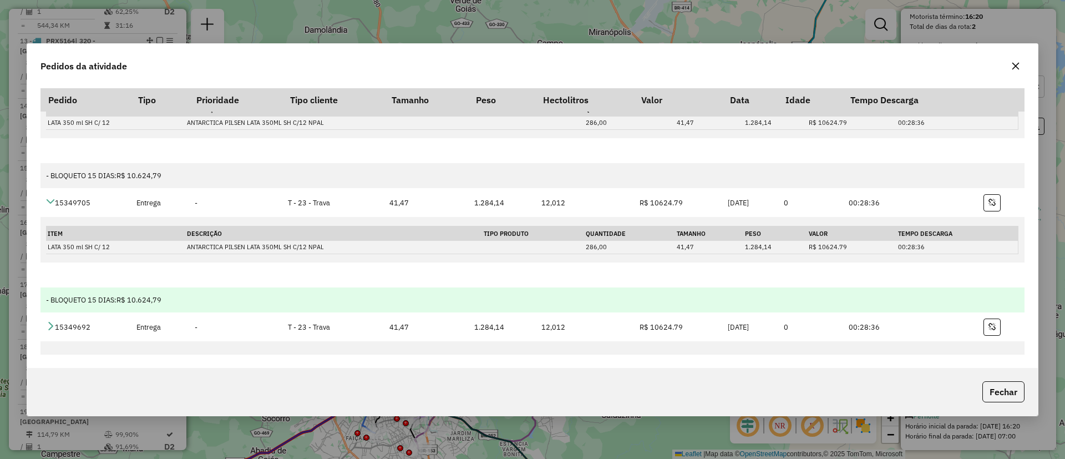
scroll to position [1009, 0]
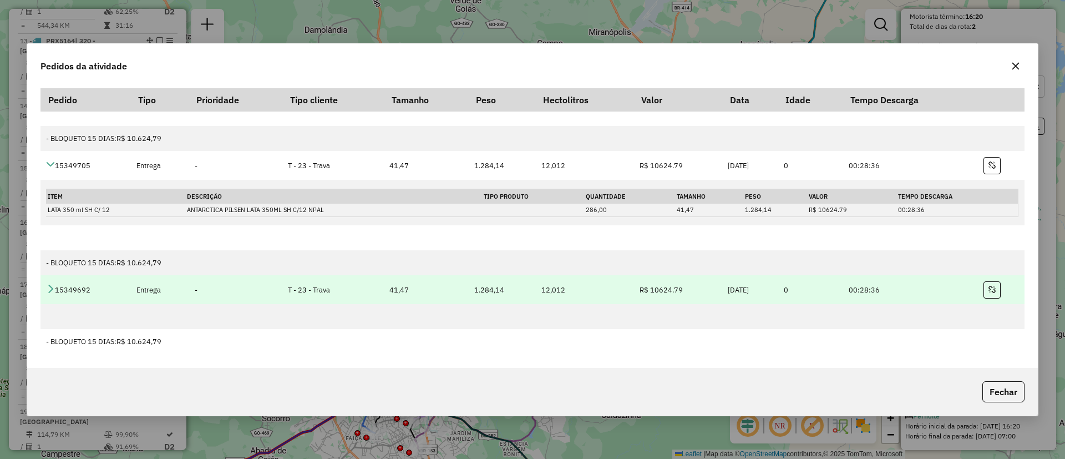
click at [43, 292] on td "15349692" at bounding box center [86, 289] width 90 height 29
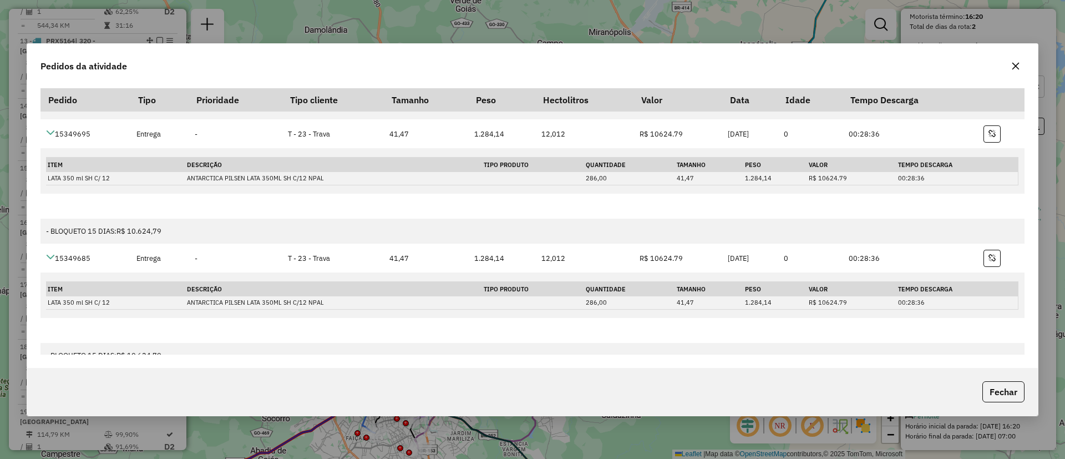
scroll to position [93, 0]
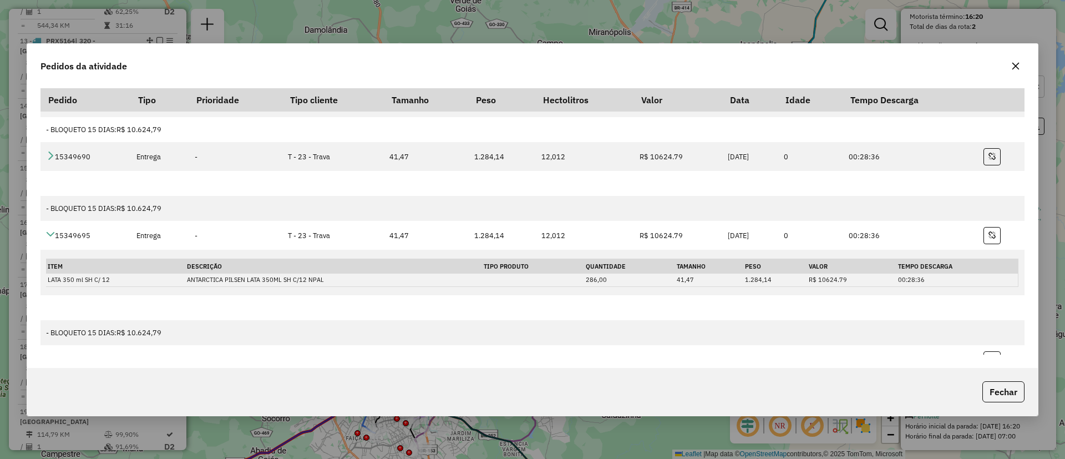
click at [1012, 73] on div at bounding box center [1016, 66] width 18 height 18
click at [1019, 61] on icon "button" at bounding box center [1016, 65] width 9 height 9
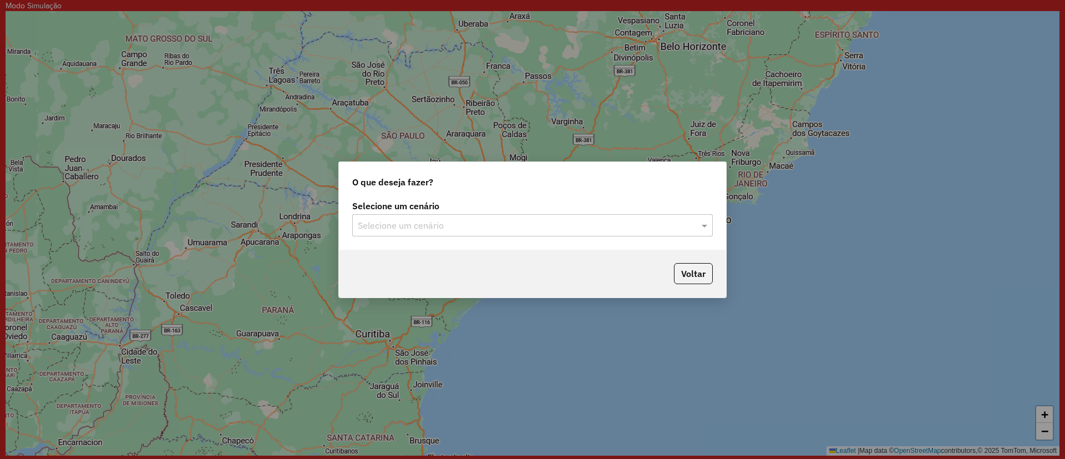
click at [391, 214] on div "Selecione um cenário" at bounding box center [532, 225] width 361 height 22
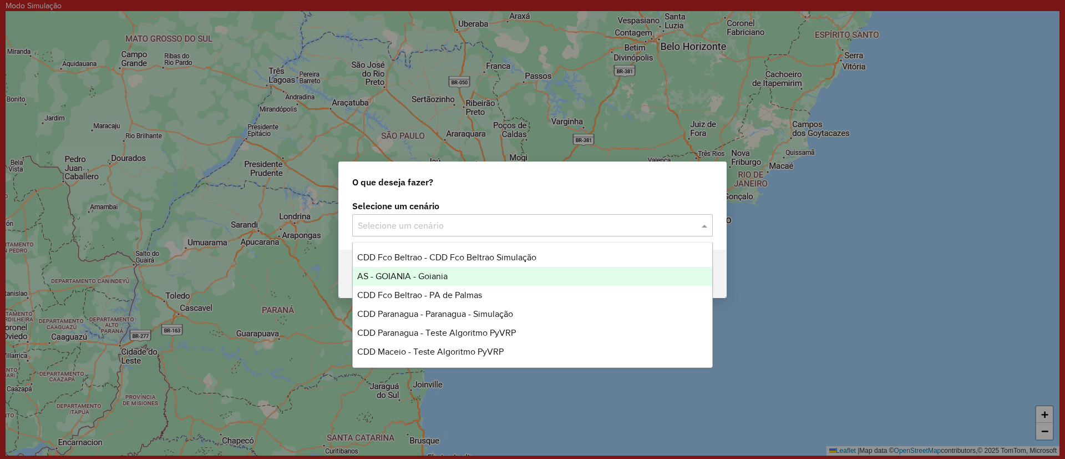
click at [406, 279] on span "AS - GOIANIA - Goiania" at bounding box center [402, 275] width 90 height 9
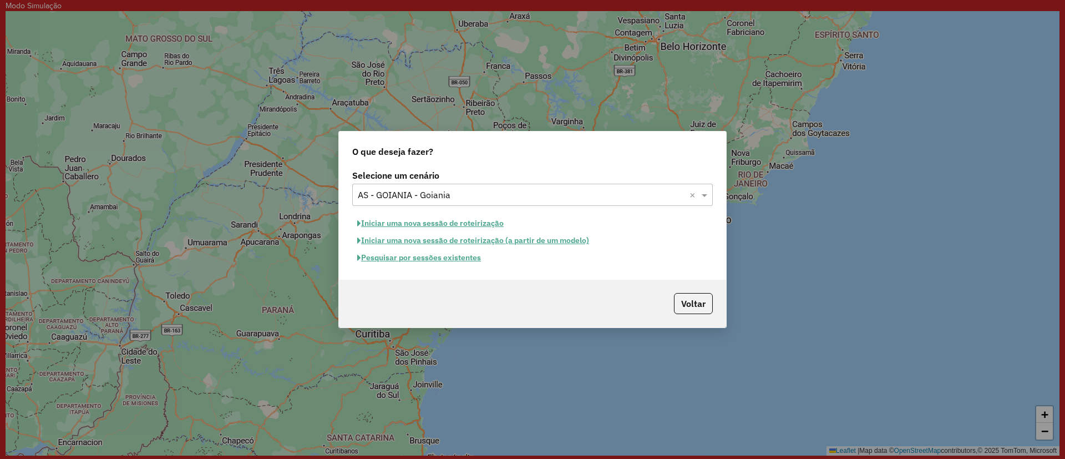
click at [436, 218] on button "Iniciar uma nova sessão de roteirização" at bounding box center [430, 223] width 156 height 17
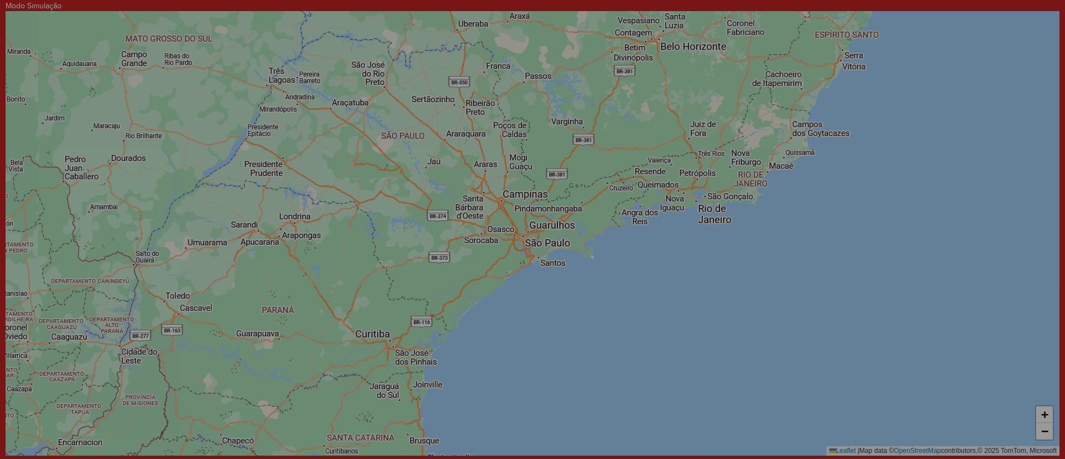
select select "*"
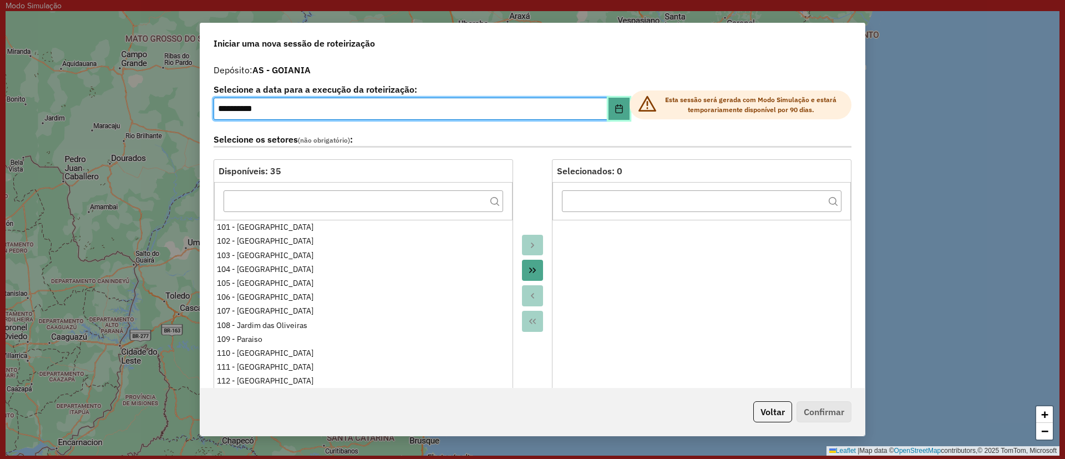
click at [620, 107] on icon "Choose Date" at bounding box center [619, 108] width 9 height 9
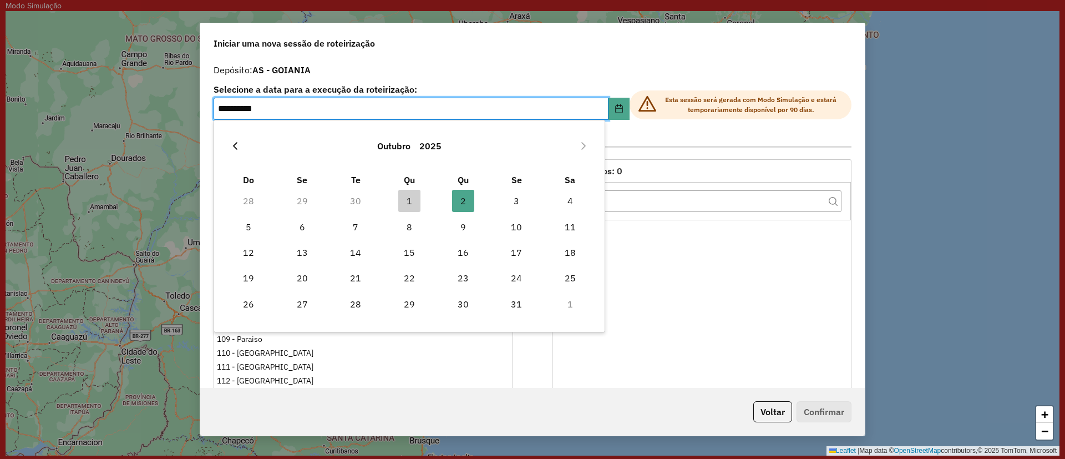
click at [238, 144] on icon "Previous Month" at bounding box center [235, 145] width 9 height 9
click at [313, 251] on span "15" at bounding box center [302, 252] width 22 height 22
type input "**********"
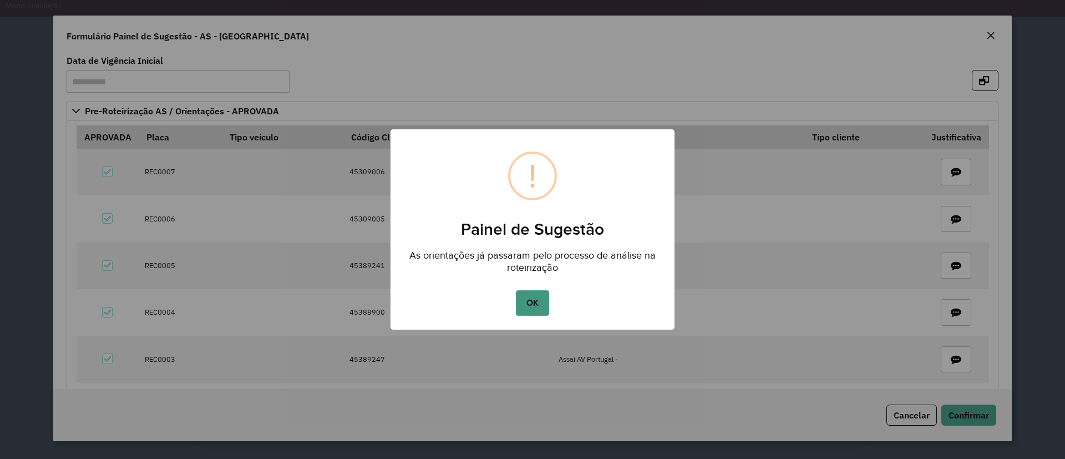
click at [536, 314] on button "OK" at bounding box center [532, 303] width 33 height 26
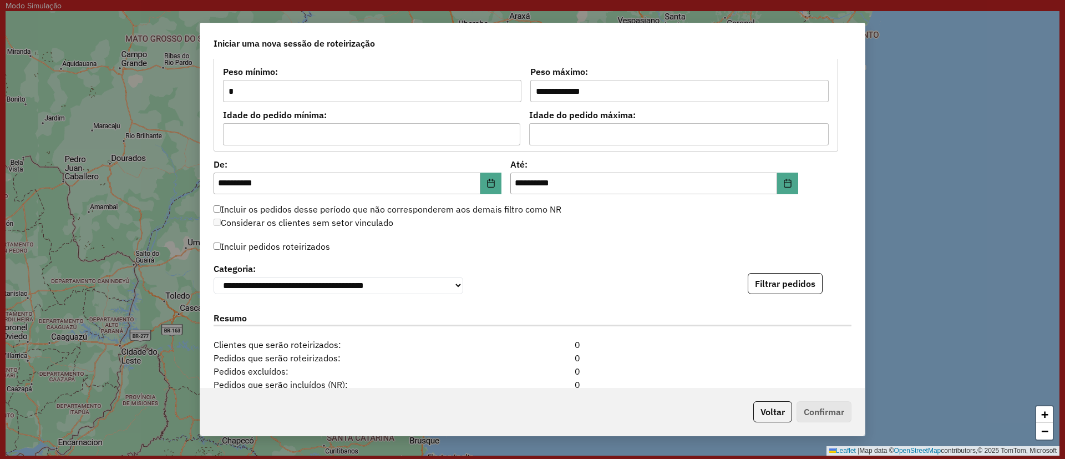
scroll to position [1082, 0]
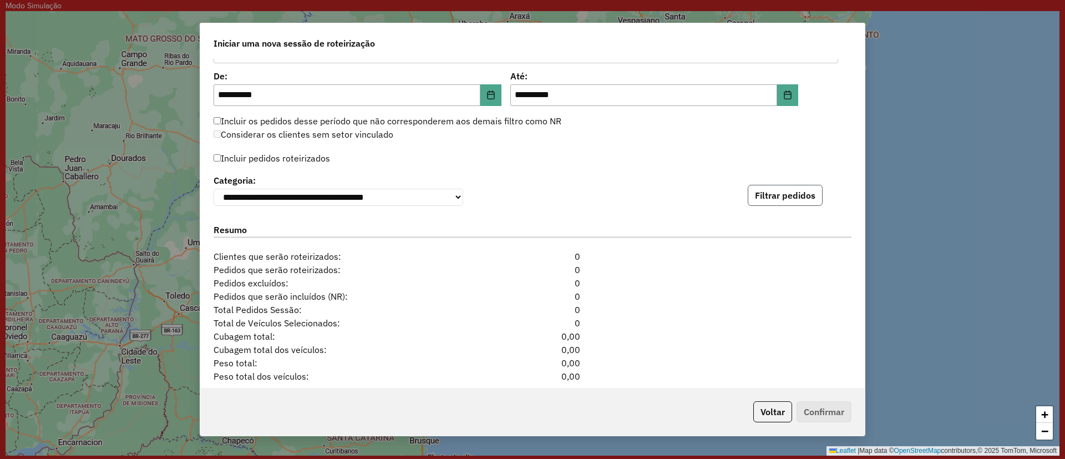
click at [775, 193] on button "Filtrar pedidos" at bounding box center [785, 195] width 75 height 21
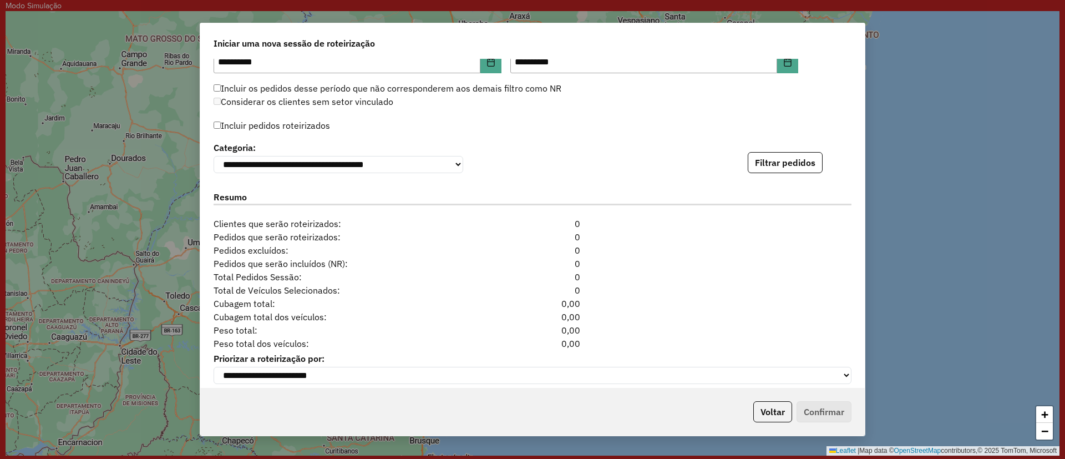
scroll to position [1130, 0]
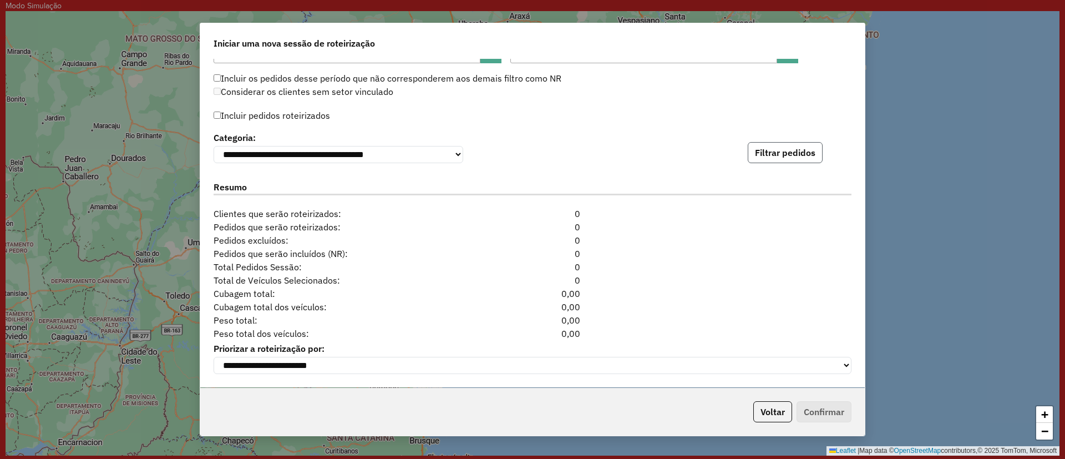
click at [755, 146] on button "Filtrar pedidos" at bounding box center [785, 152] width 75 height 21
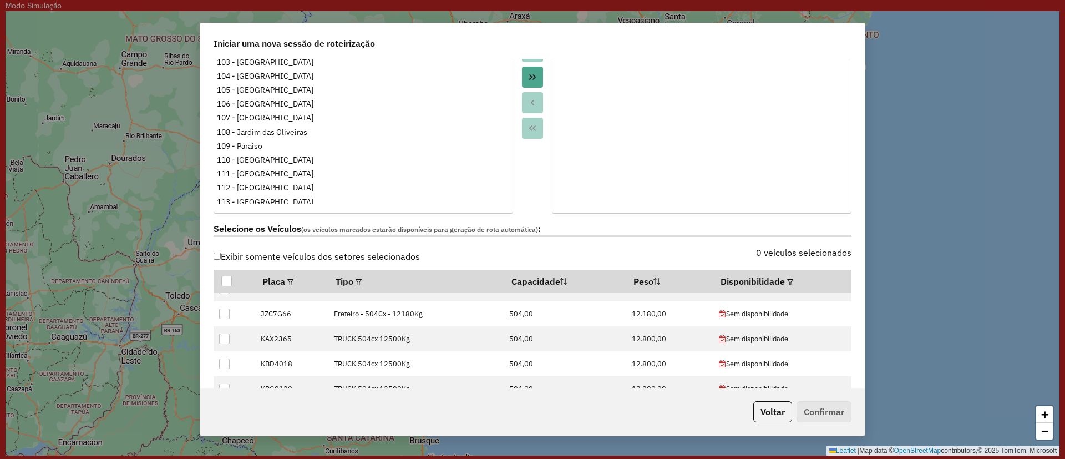
scroll to position [0, 0]
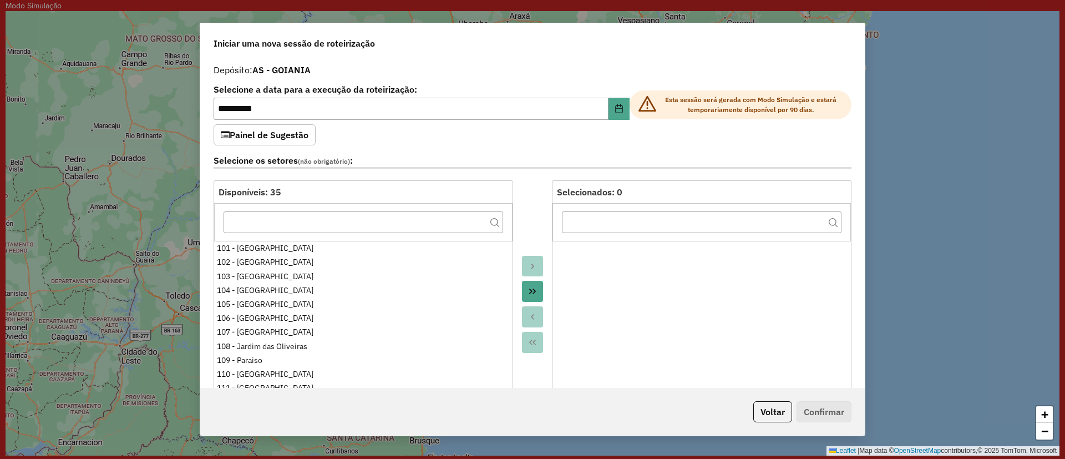
click at [535, 291] on icon "Move All to Target" at bounding box center [532, 291] width 9 height 9
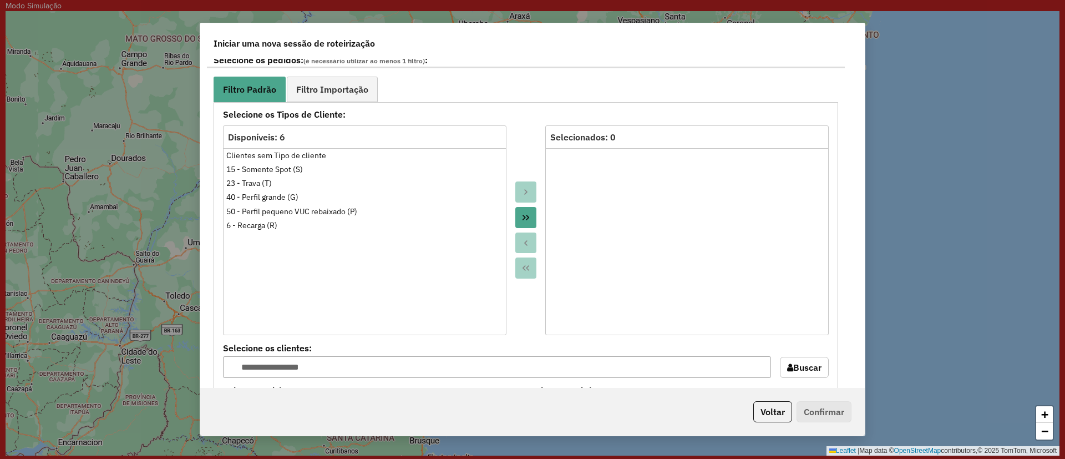
scroll to position [666, 0]
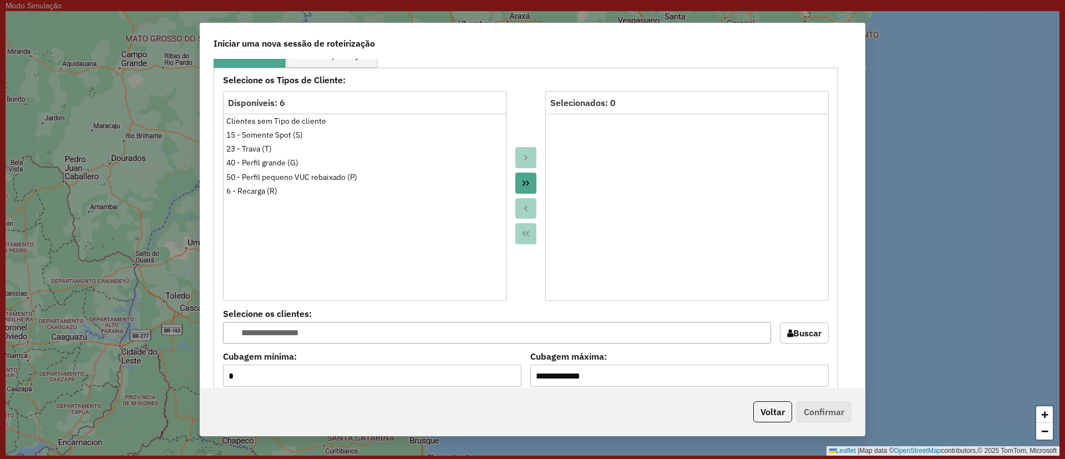
click at [521, 178] on button "Move All to Target" at bounding box center [525, 183] width 21 height 21
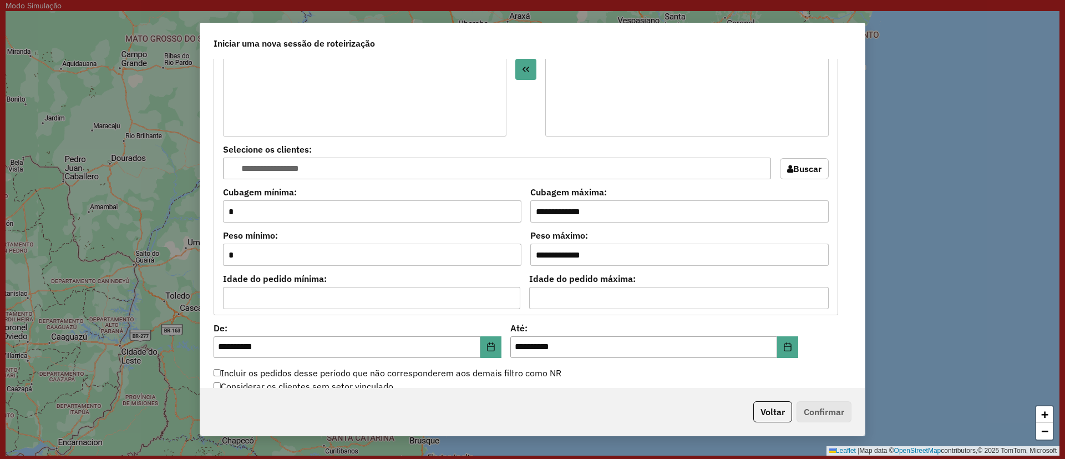
scroll to position [1130, 0]
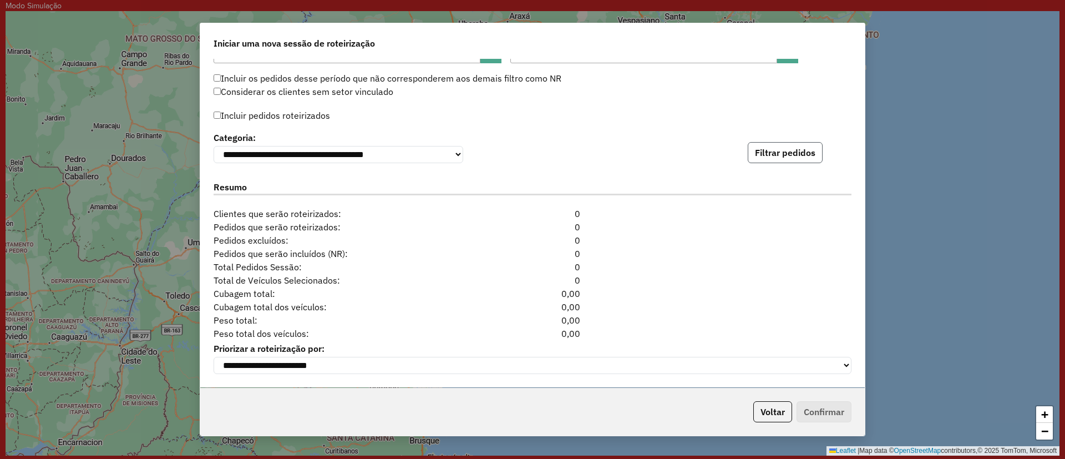
click at [760, 157] on button "Filtrar pedidos" at bounding box center [785, 152] width 75 height 21
click at [750, 151] on button "Filtrar pedidos" at bounding box center [785, 152] width 75 height 21
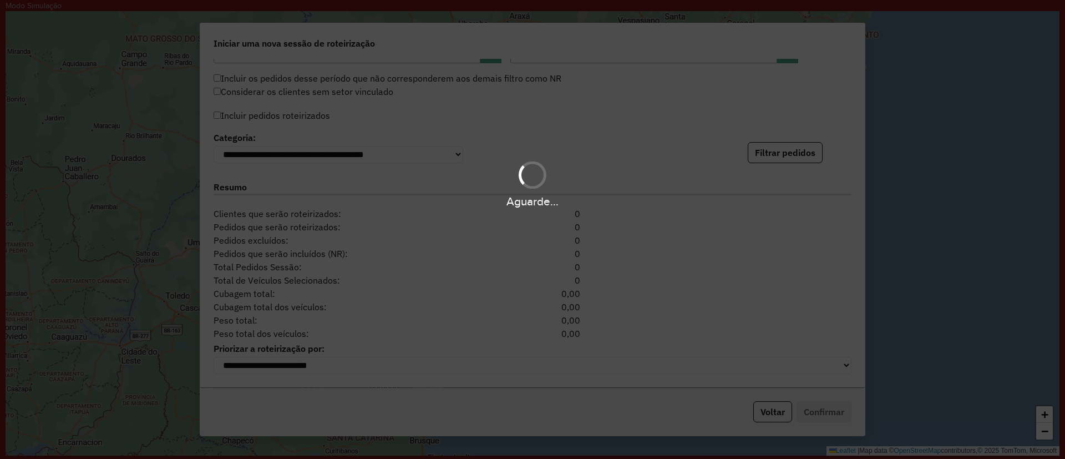
click at [415, 151] on div "Aguarde..." at bounding box center [532, 229] width 1065 height 459
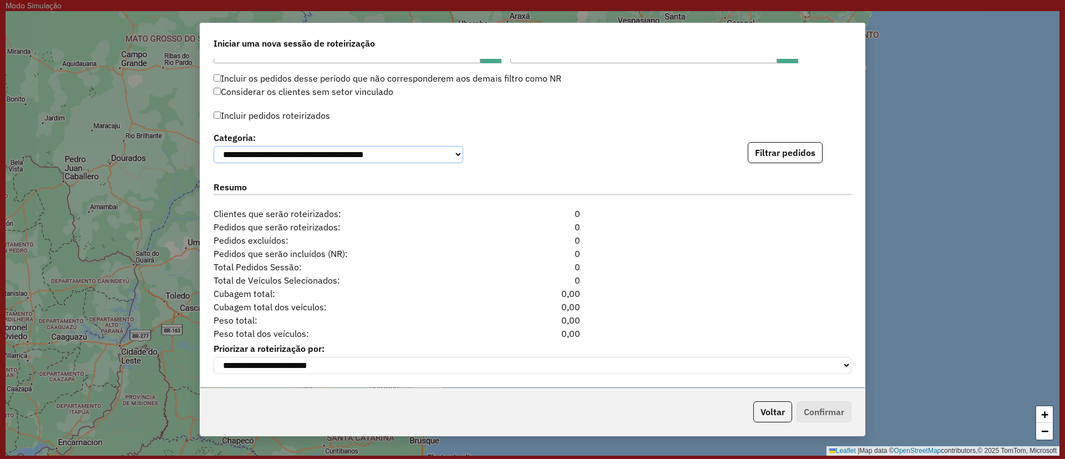
click at [415, 151] on select "**********" at bounding box center [339, 154] width 250 height 17
click at [328, 107] on label "Incluir pedidos roteirizados" at bounding box center [272, 115] width 117 height 21
click at [787, 158] on button "Filtrar pedidos" at bounding box center [785, 152] width 75 height 21
click at [770, 139] on div "**********" at bounding box center [533, 146] width 638 height 34
click at [382, 153] on select "**********" at bounding box center [339, 154] width 250 height 17
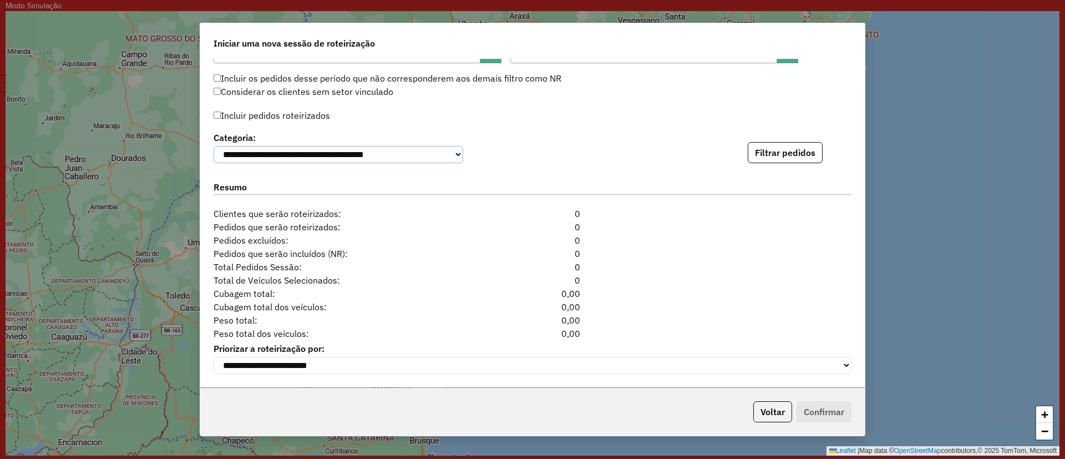
click at [214, 146] on select "**********" at bounding box center [339, 154] width 250 height 17
click at [762, 156] on button "Filtrar pedidos" at bounding box center [785, 152] width 75 height 21
click at [296, 381] on div "**********" at bounding box center [532, 223] width 665 height 328
click at [285, 370] on select "**********" at bounding box center [533, 365] width 638 height 17
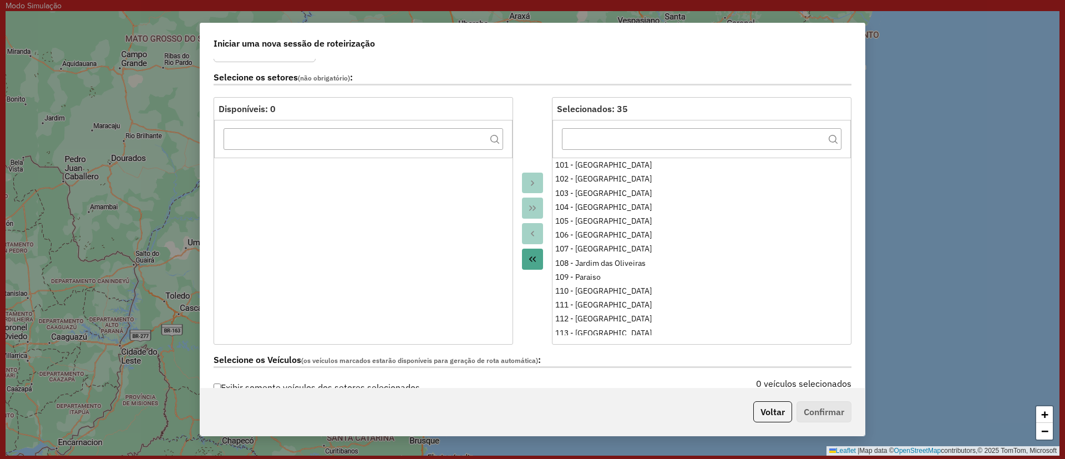
scroll to position [0, 0]
